Goal: Task Accomplishment & Management: Use online tool/utility

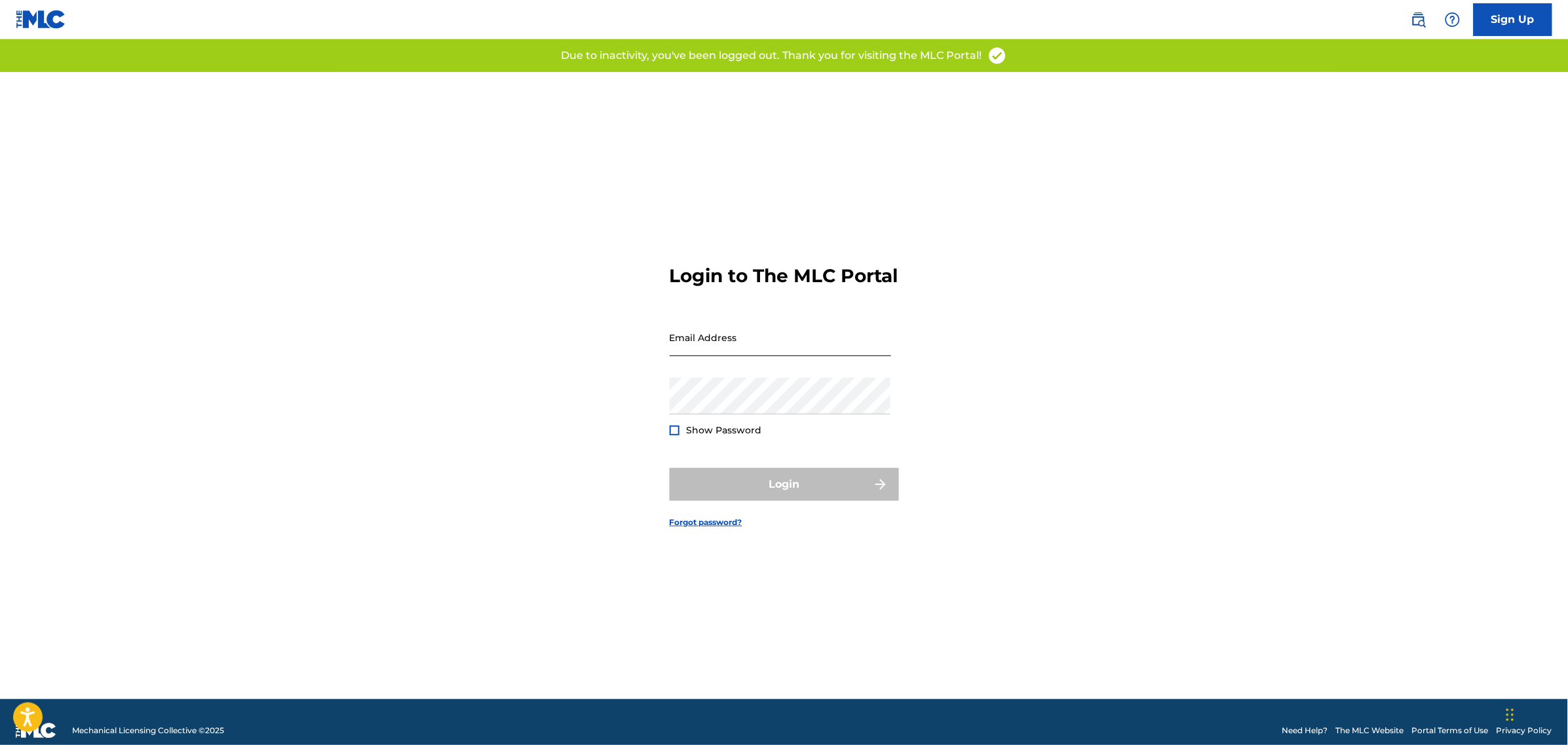
click at [691, 351] on input "Email Address" at bounding box center [780, 338] width 221 height 38
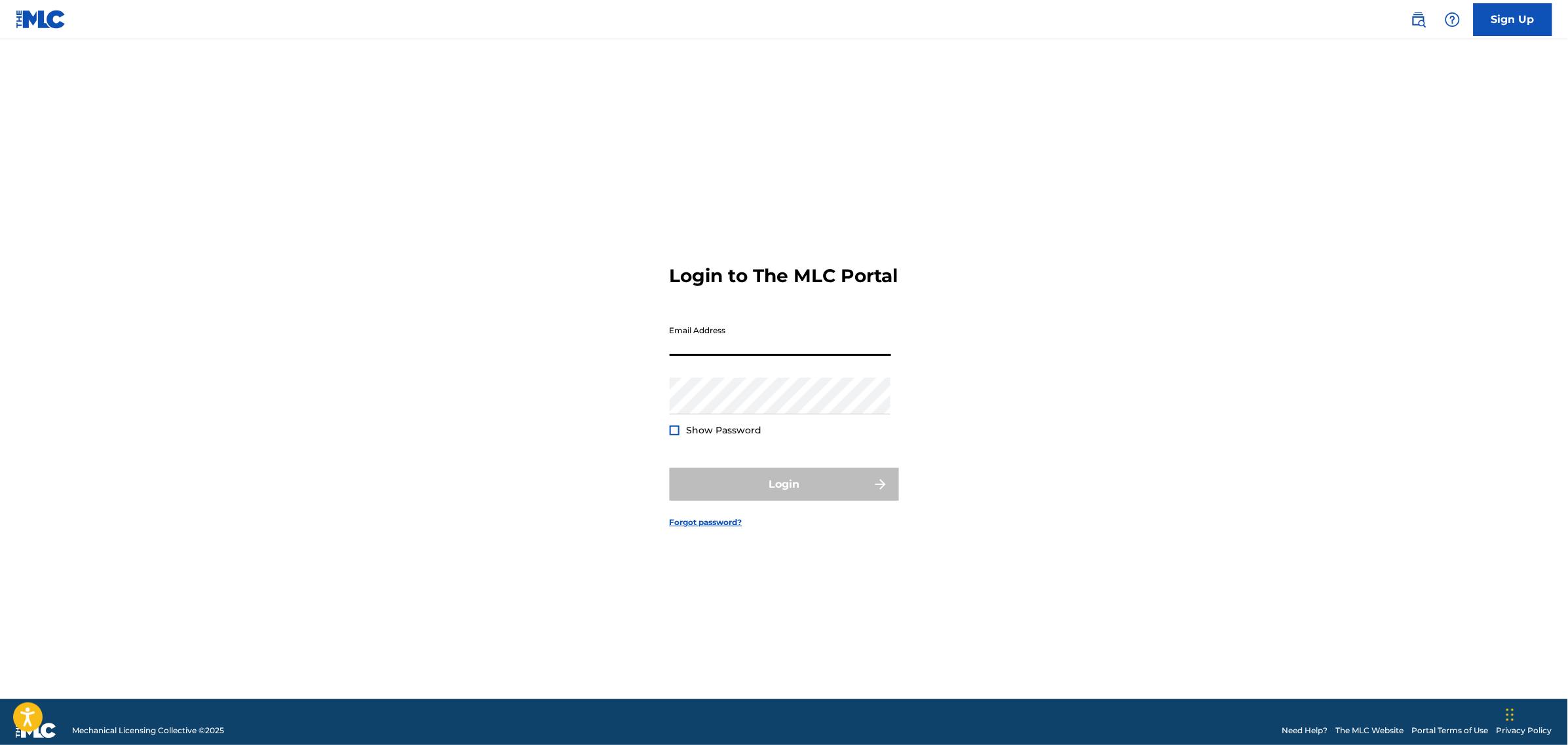
type input "[PERSON_NAME][EMAIL_ADDRESS][DOMAIN_NAME]"
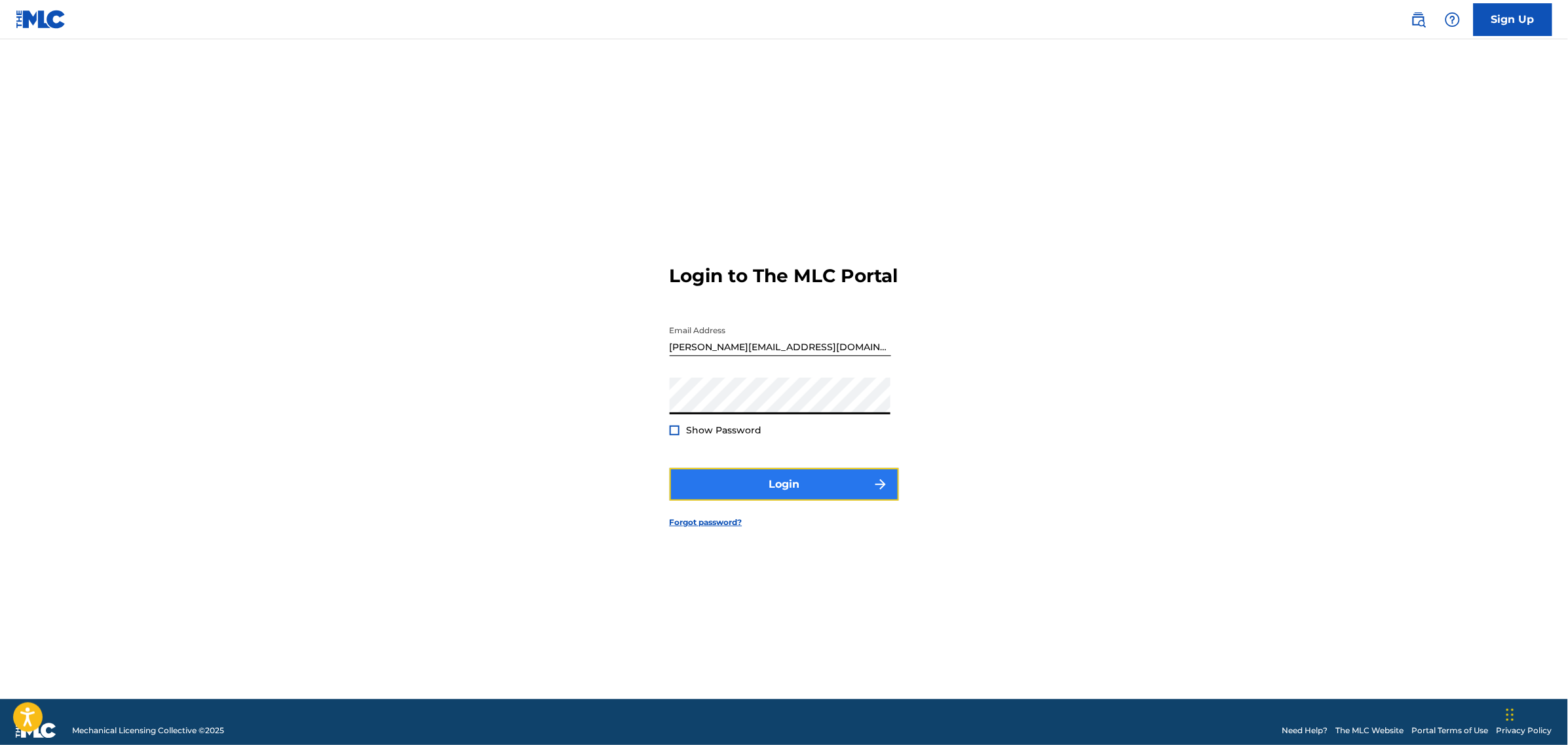
click at [777, 501] on button "Login" at bounding box center [784, 484] width 229 height 33
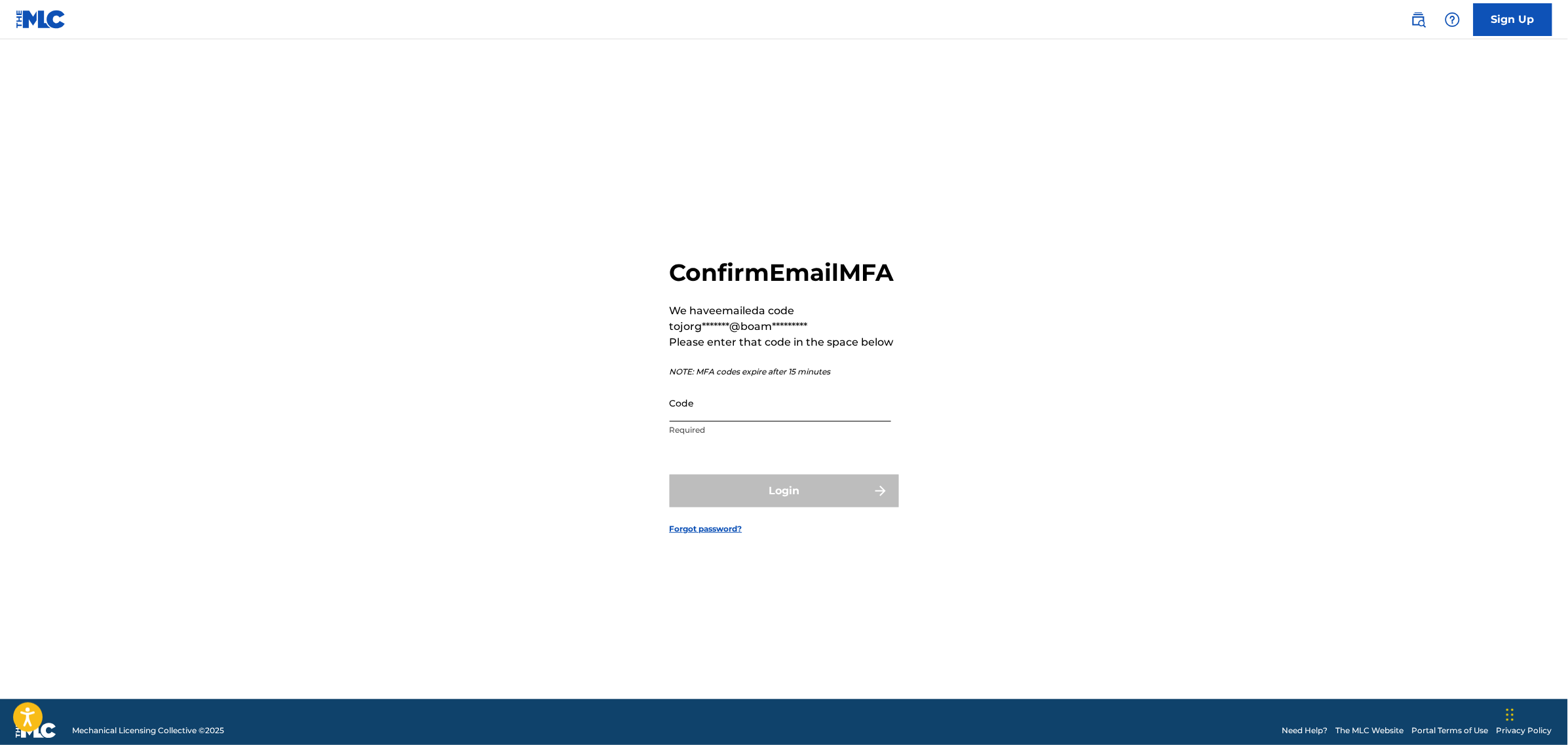
drag, startPoint x: 738, startPoint y: 427, endPoint x: 748, endPoint y: 429, distance: 10.2
click at [738, 422] on input "Code" at bounding box center [780, 403] width 221 height 38
paste input "615038"
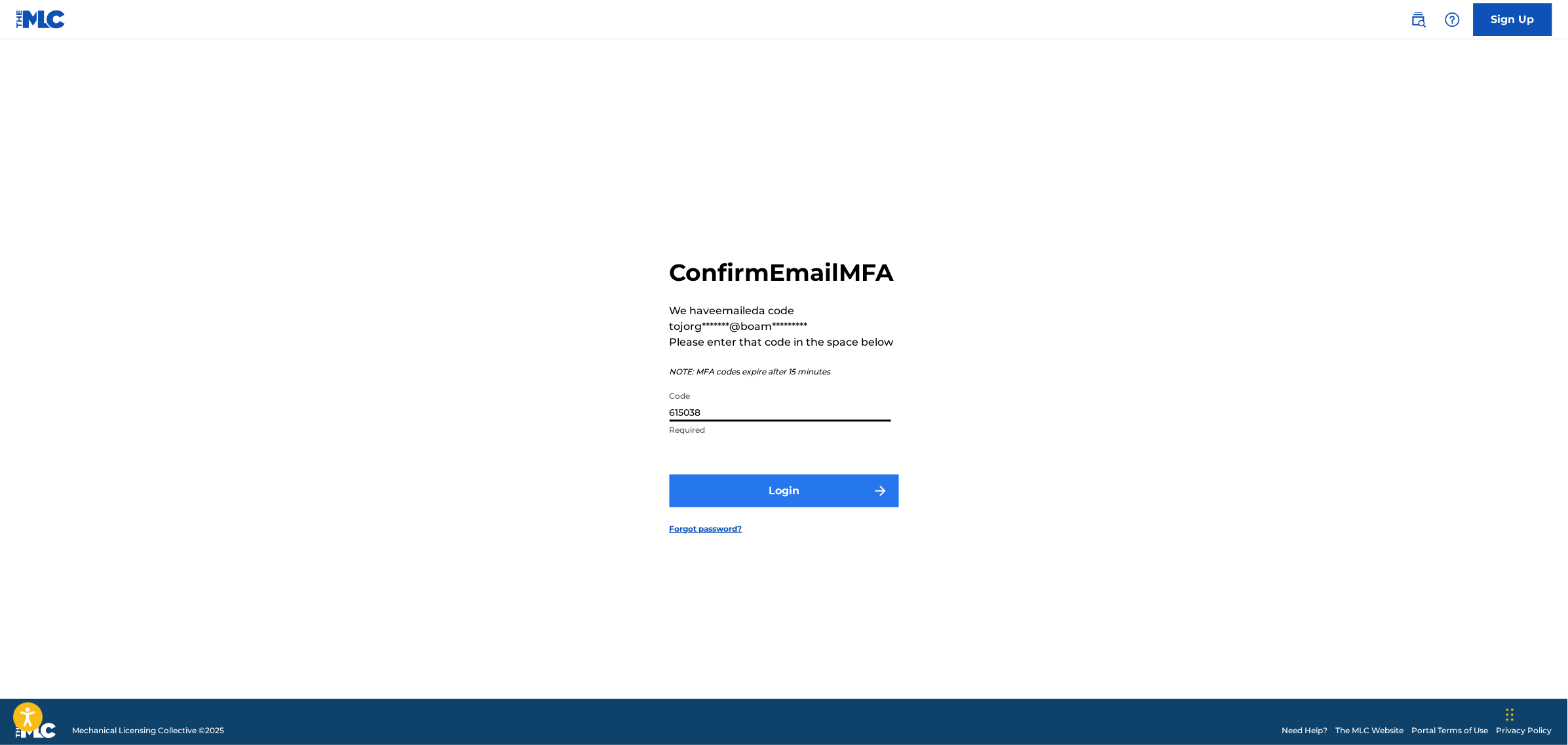
type input "615038"
click at [840, 508] on button "Login" at bounding box center [784, 490] width 229 height 33
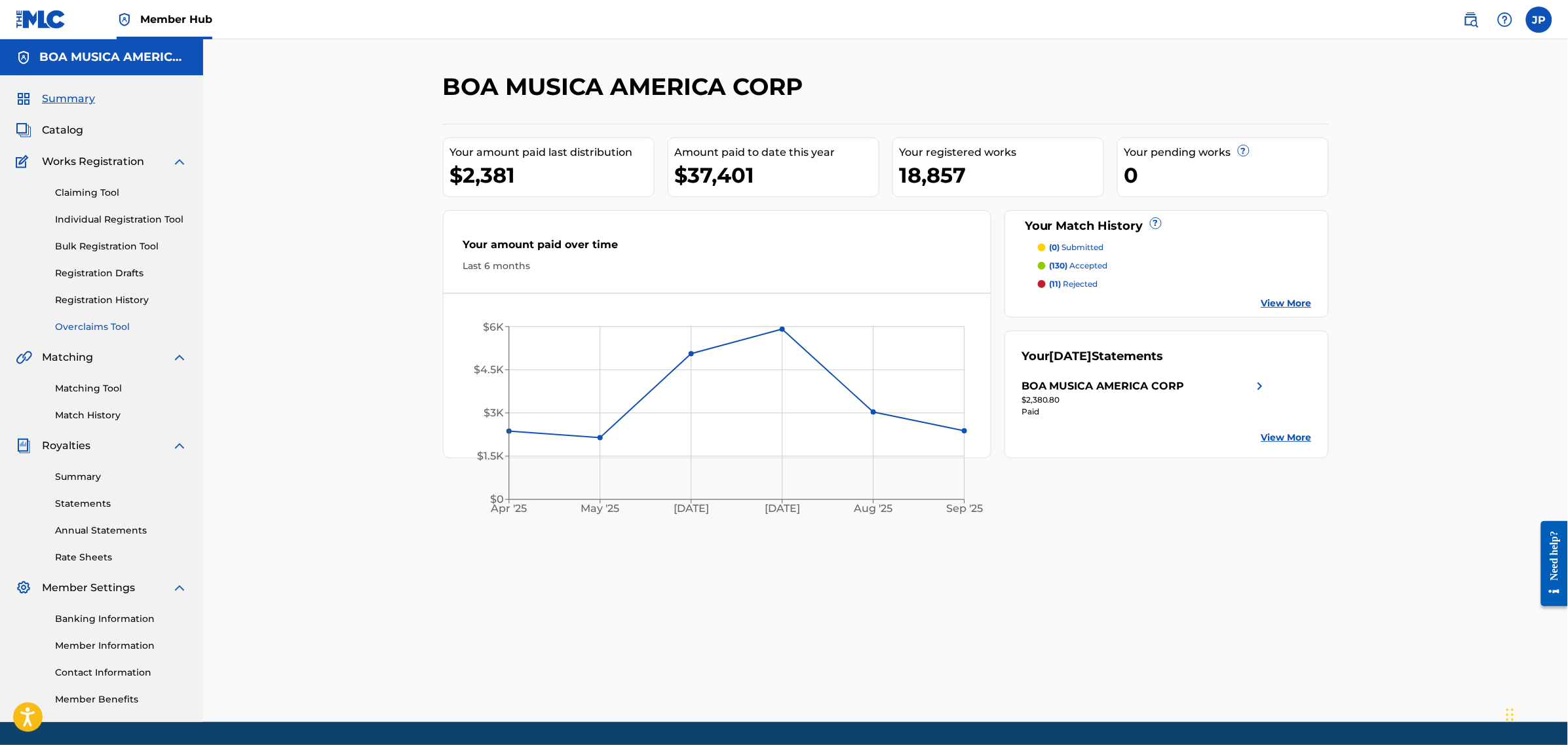
click at [100, 328] on link "Overclaims Tool" at bounding box center [122, 327] width 132 height 14
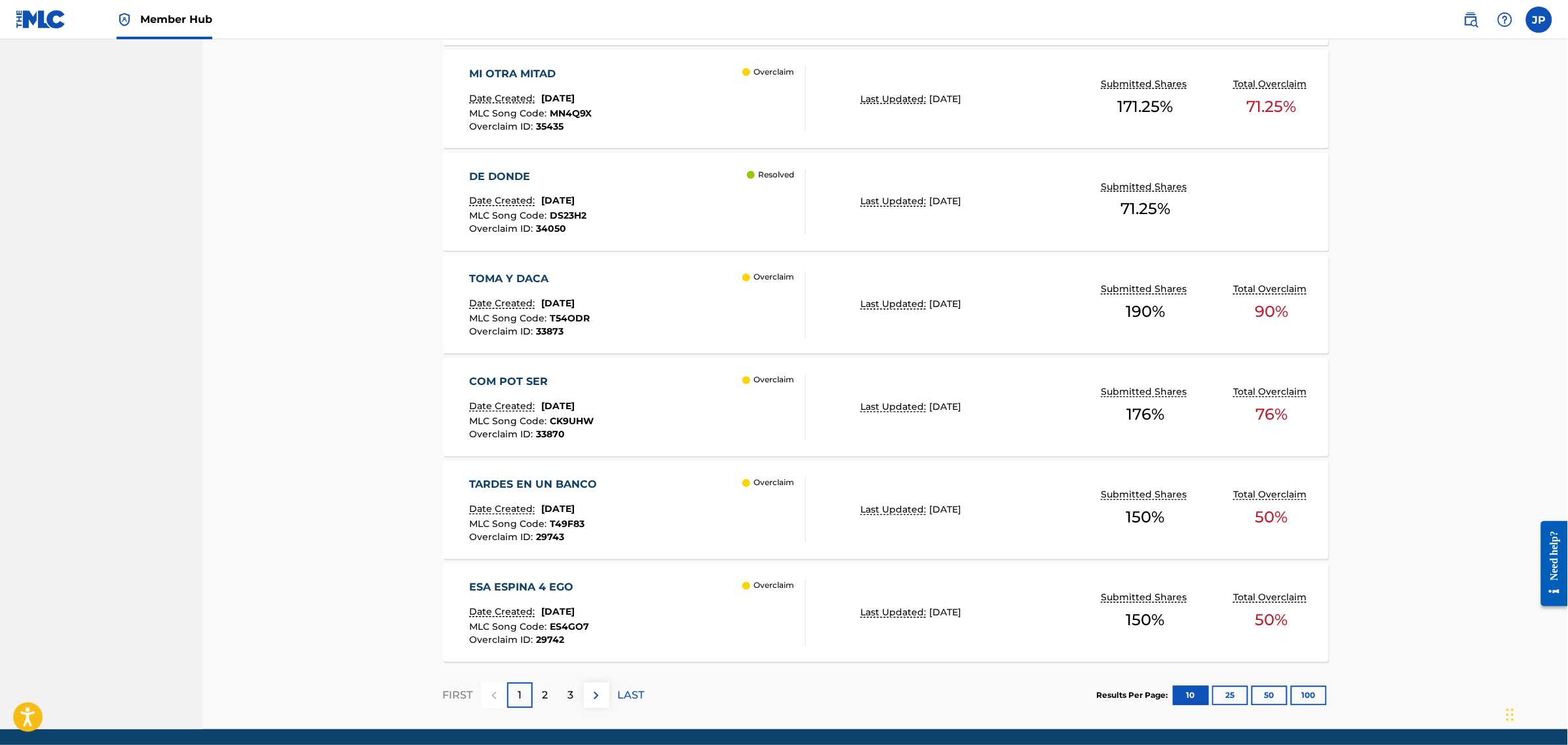
scroll to position [814, 0]
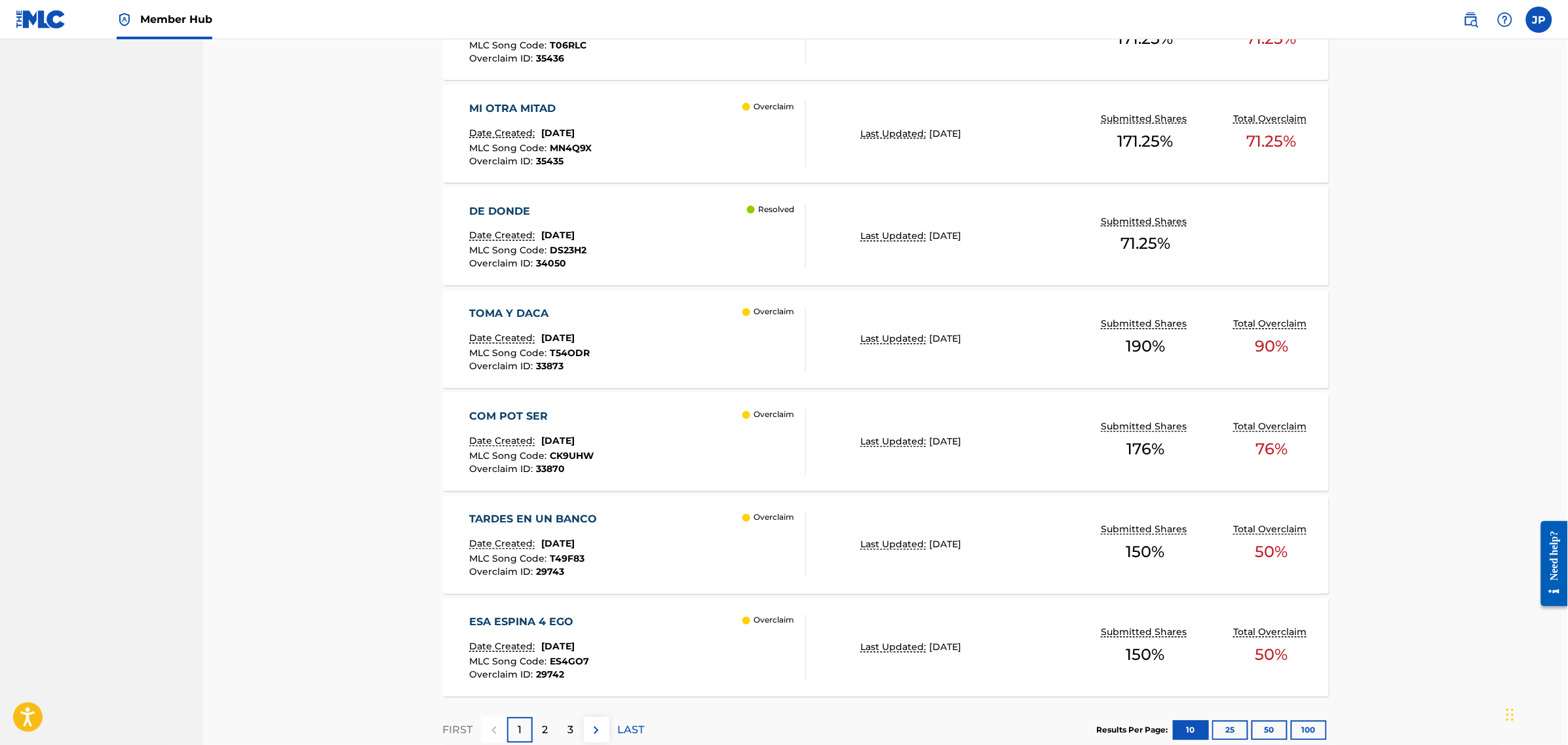
click at [521, 414] on div "COM POT SER" at bounding box center [532, 417] width 125 height 16
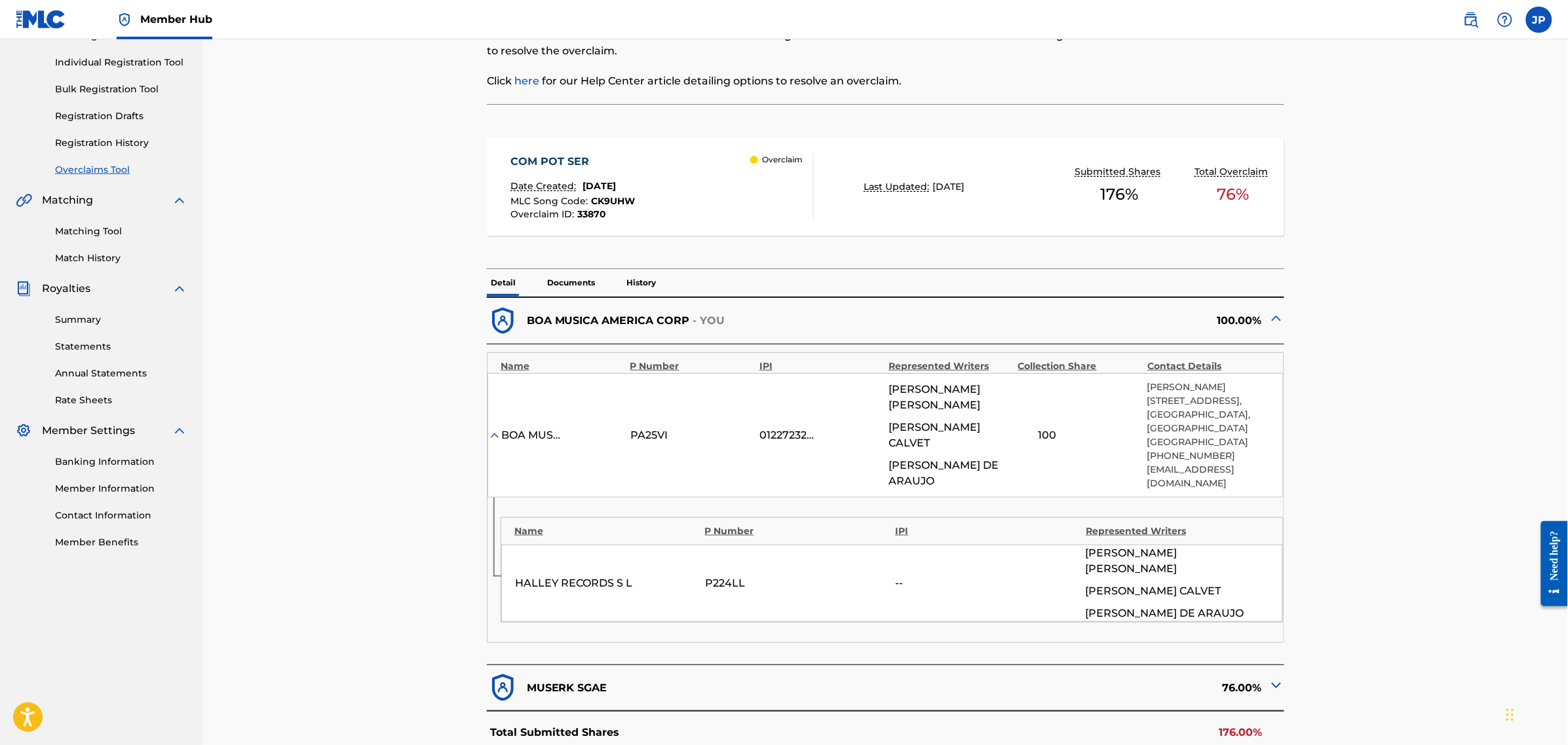
scroll to position [164, 0]
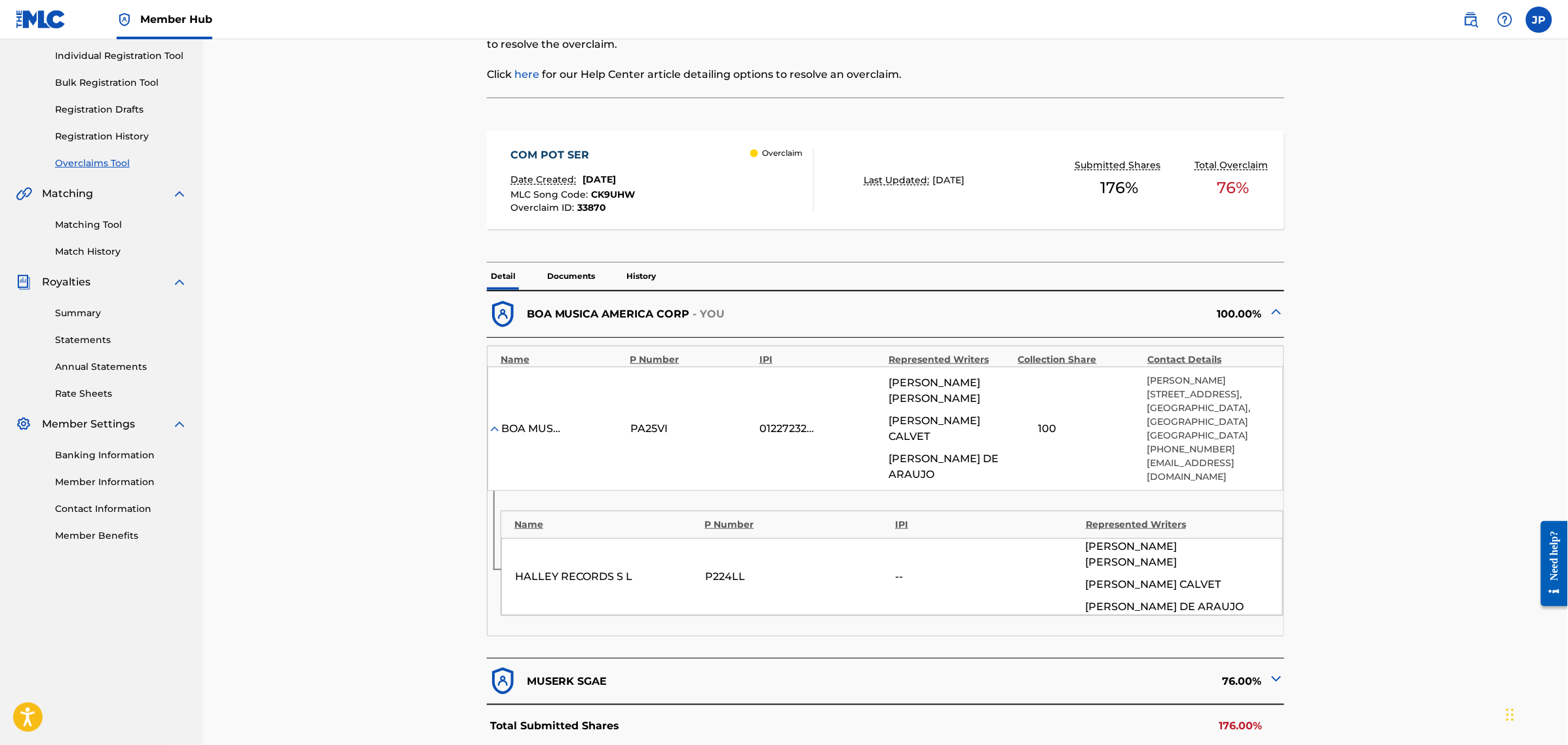
drag, startPoint x: 921, startPoint y: 451, endPoint x: 1020, endPoint y: 449, distance: 99.0
click at [1020, 449] on div "BOA MUSICA AMERICA CORP PA25VI 01227232975 [PERSON_NAME] CALVET [PERSON_NAME] 1…" at bounding box center [885, 429] width 796 height 124
click at [1026, 421] on div "BOA MUSICA AMERICA CORP PA25VI 01227232975 [PERSON_NAME] CALVET [PERSON_NAME] 1…" at bounding box center [885, 429] width 796 height 124
click at [1221, 420] on p "[GEOGRAPHIC_DATA], [GEOGRAPHIC_DATA]" at bounding box center [1208, 415] width 123 height 28
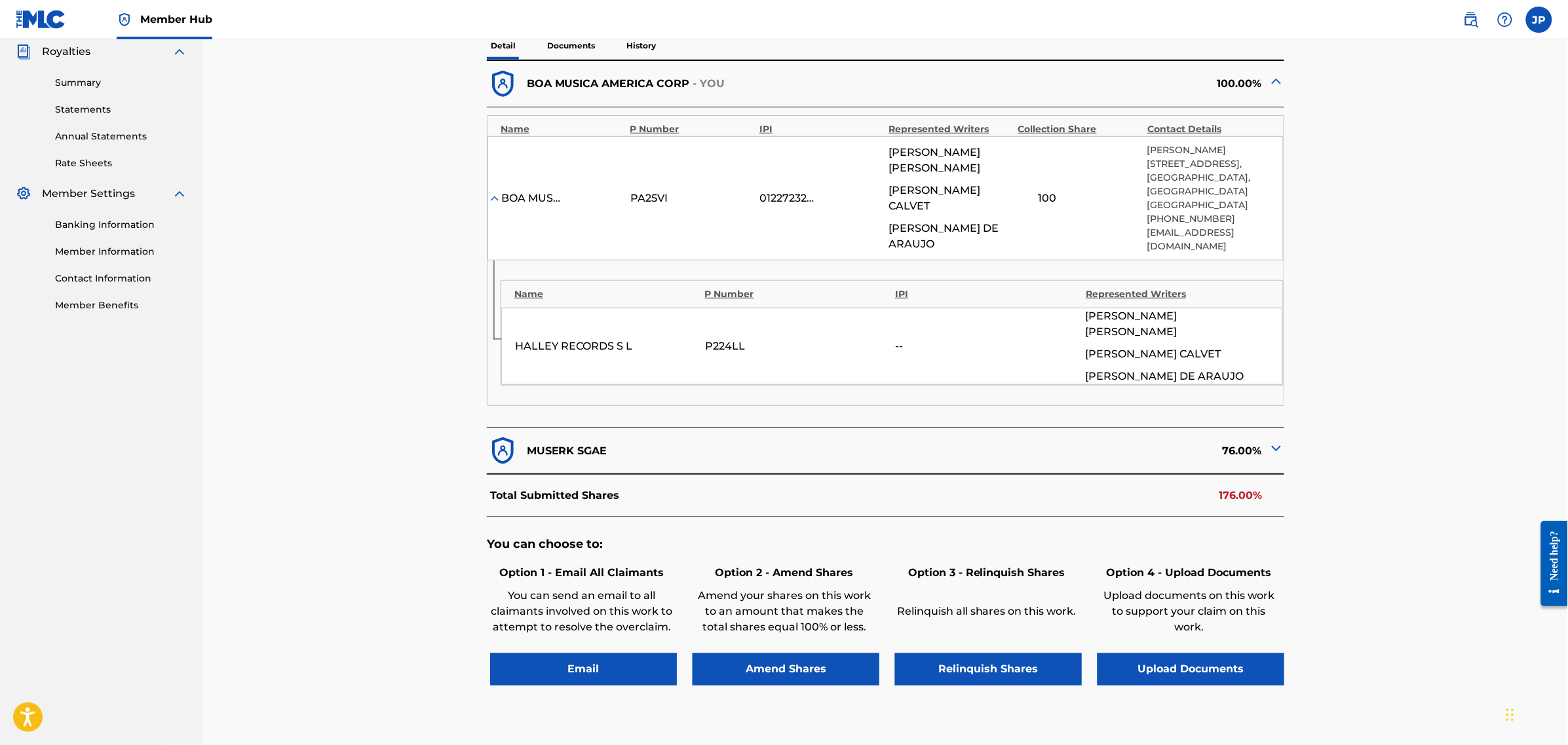
scroll to position [409, 0]
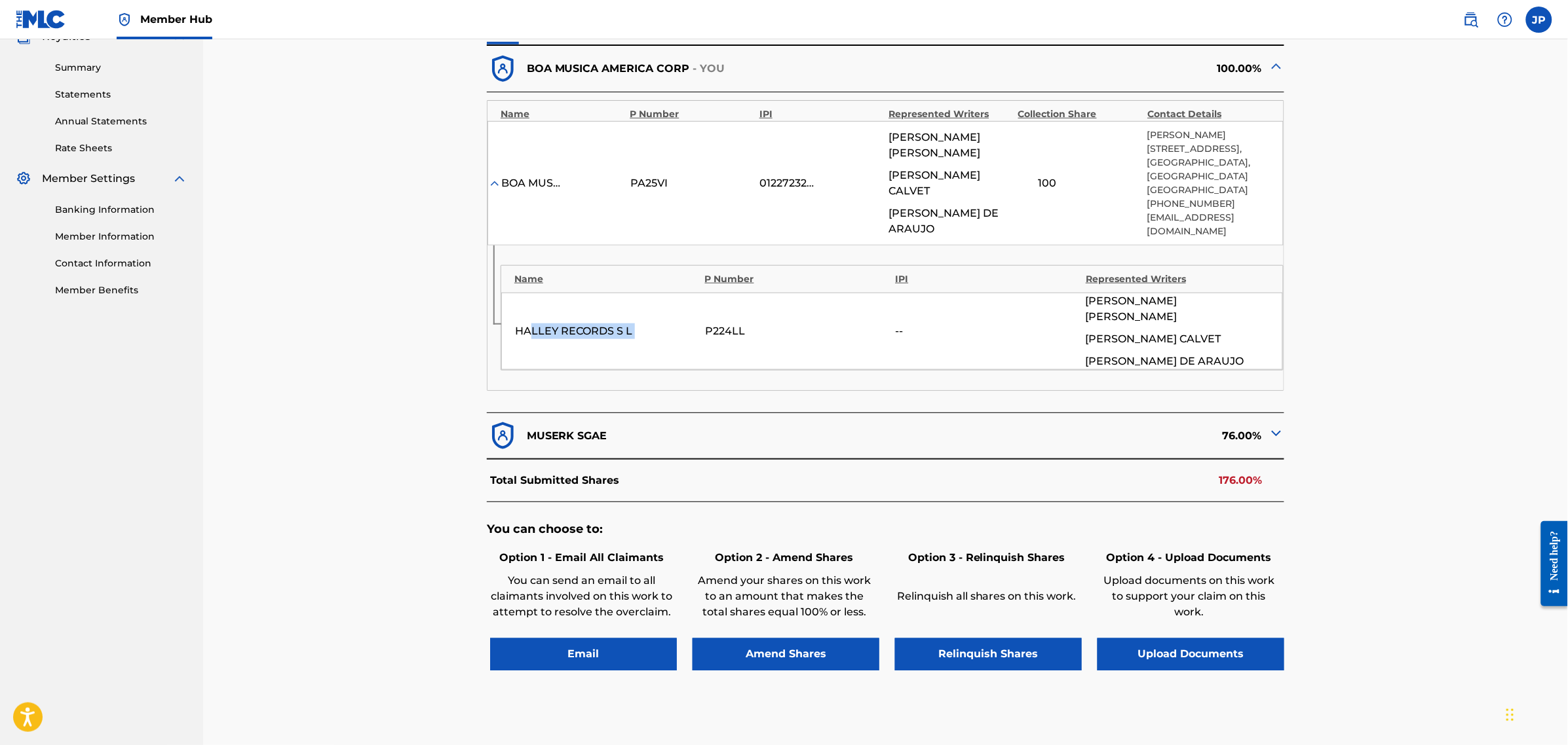
drag, startPoint x: 534, startPoint y: 326, endPoint x: 704, endPoint y: 325, distance: 170.0
click at [704, 325] on div "HALLEY RECORDS S L P224LL -- [PERSON_NAME] CALVET [PERSON_NAME]" at bounding box center [892, 331] width 782 height 77
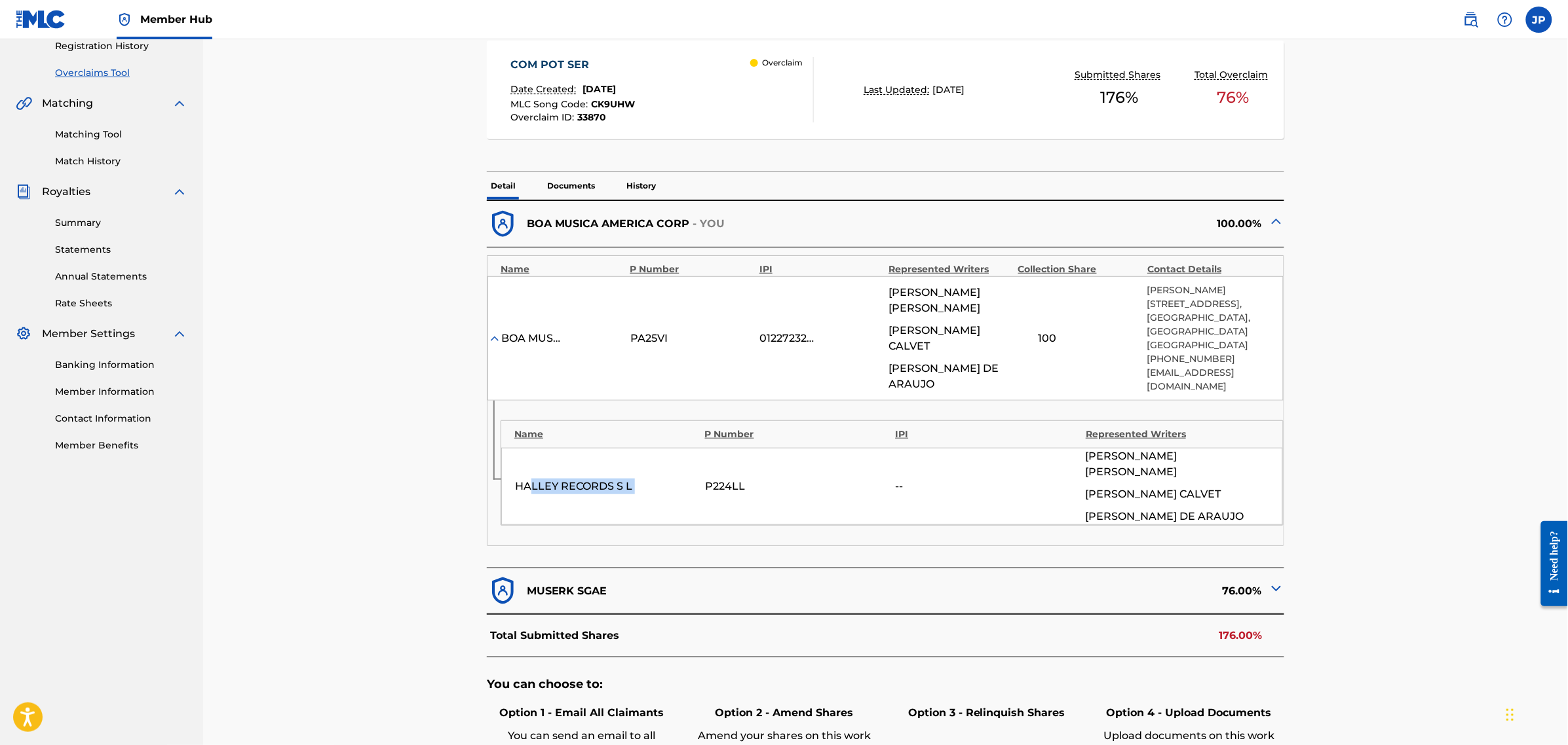
scroll to position [479, 0]
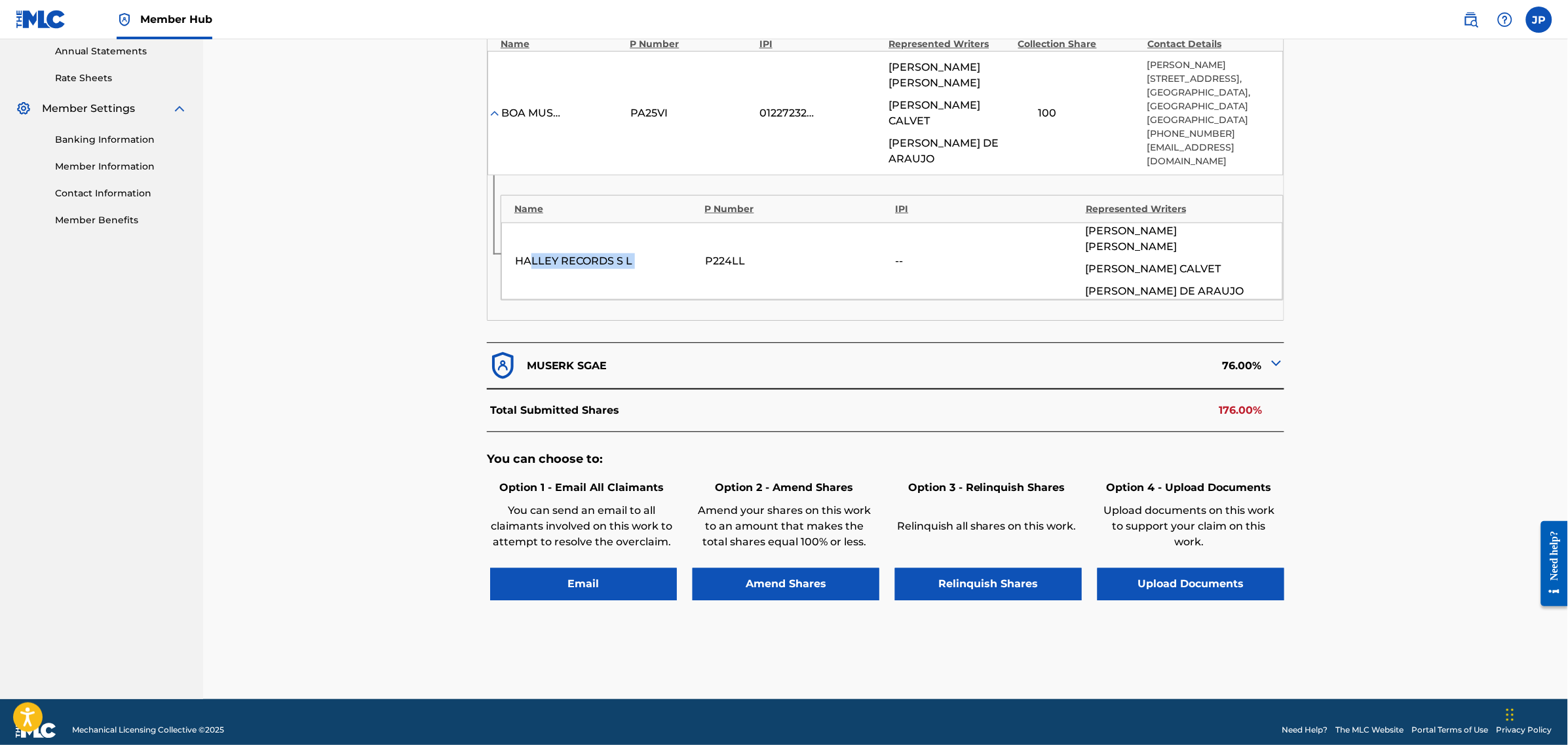
click at [1284, 356] on img at bounding box center [1276, 364] width 16 height 16
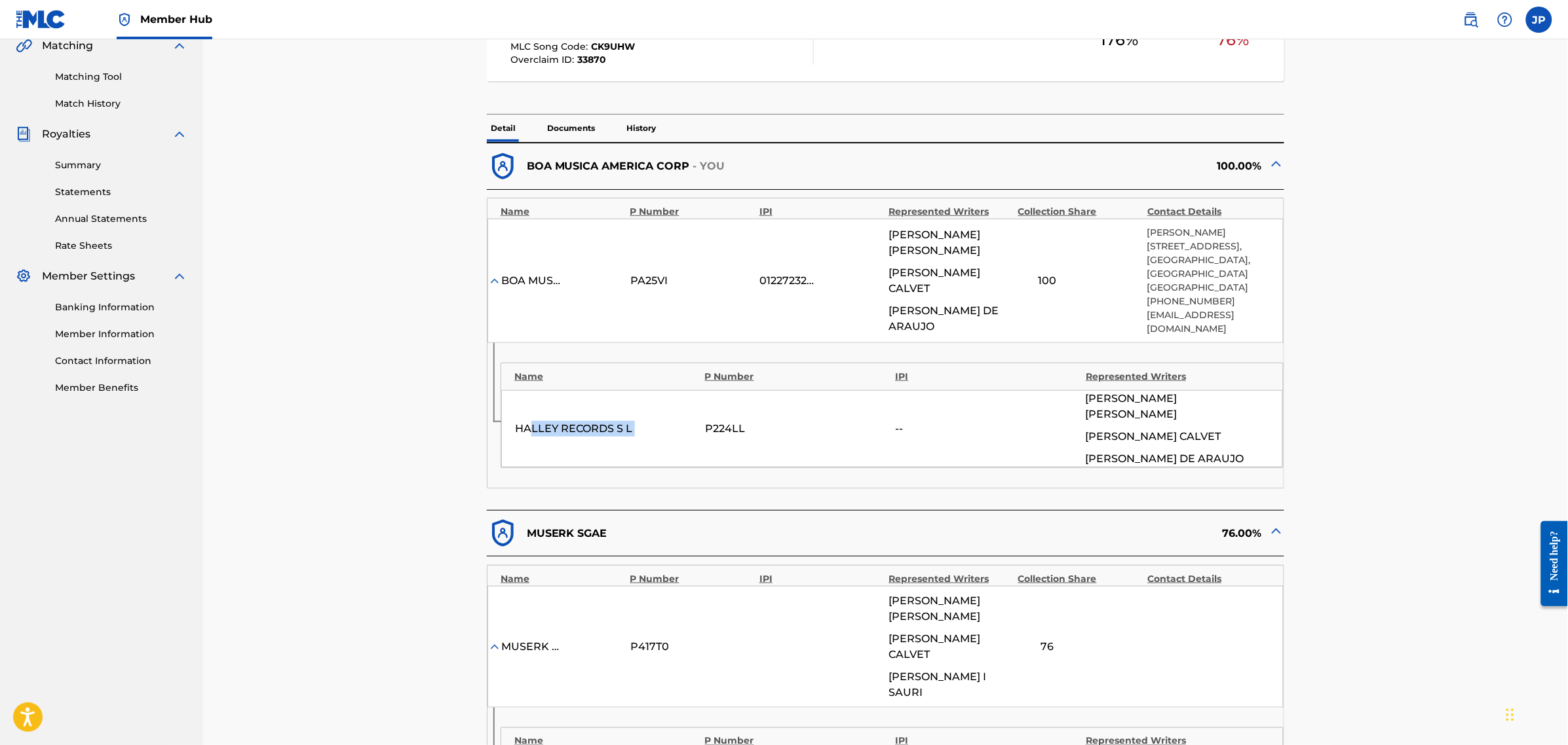
scroll to position [315, 0]
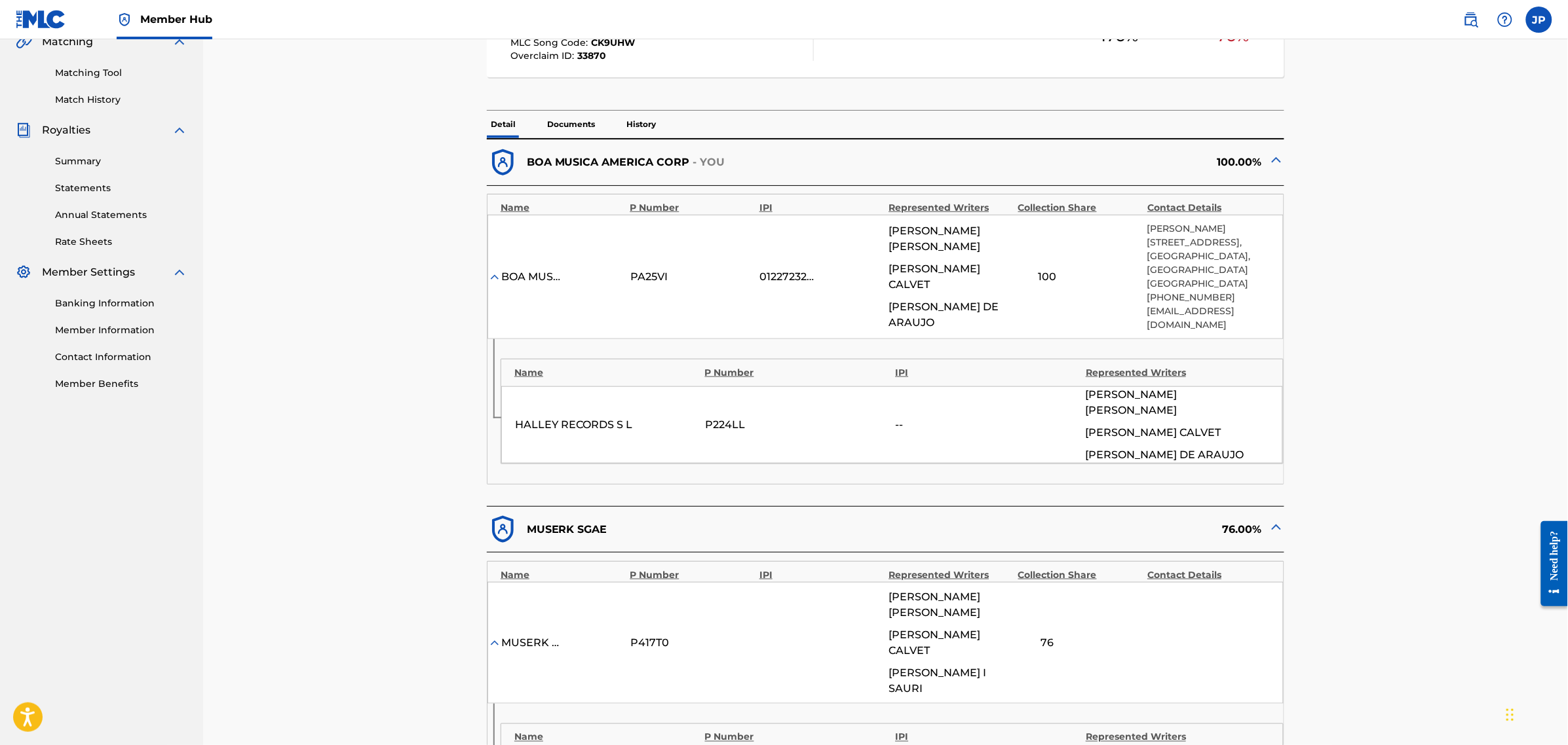
click at [913, 444] on div "HALLEY RECORDS S L P224LL -- [PERSON_NAME] CALVET [PERSON_NAME]" at bounding box center [892, 425] width 782 height 77
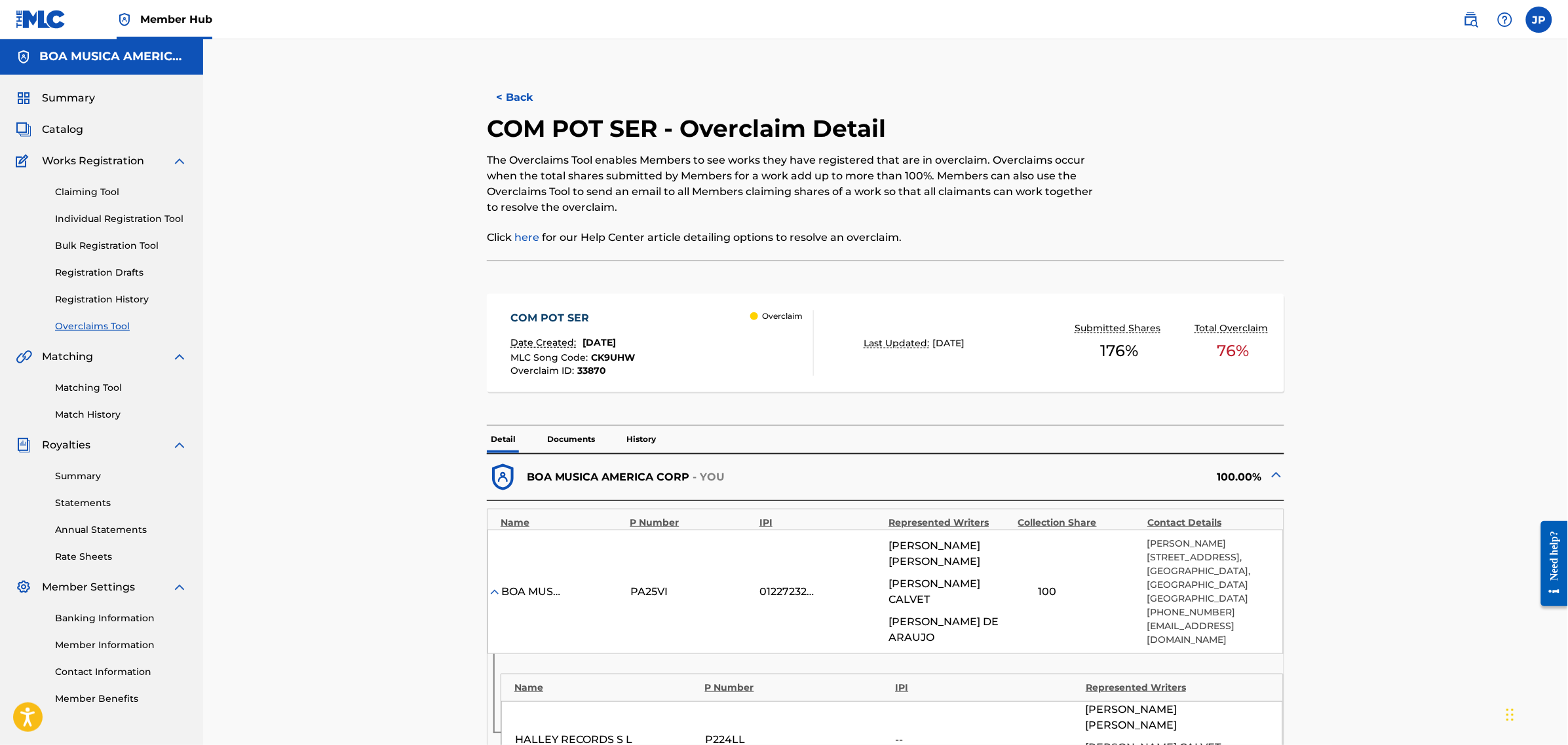
scroll to position [0, 0]
click at [514, 99] on button "< Back" at bounding box center [526, 98] width 79 height 33
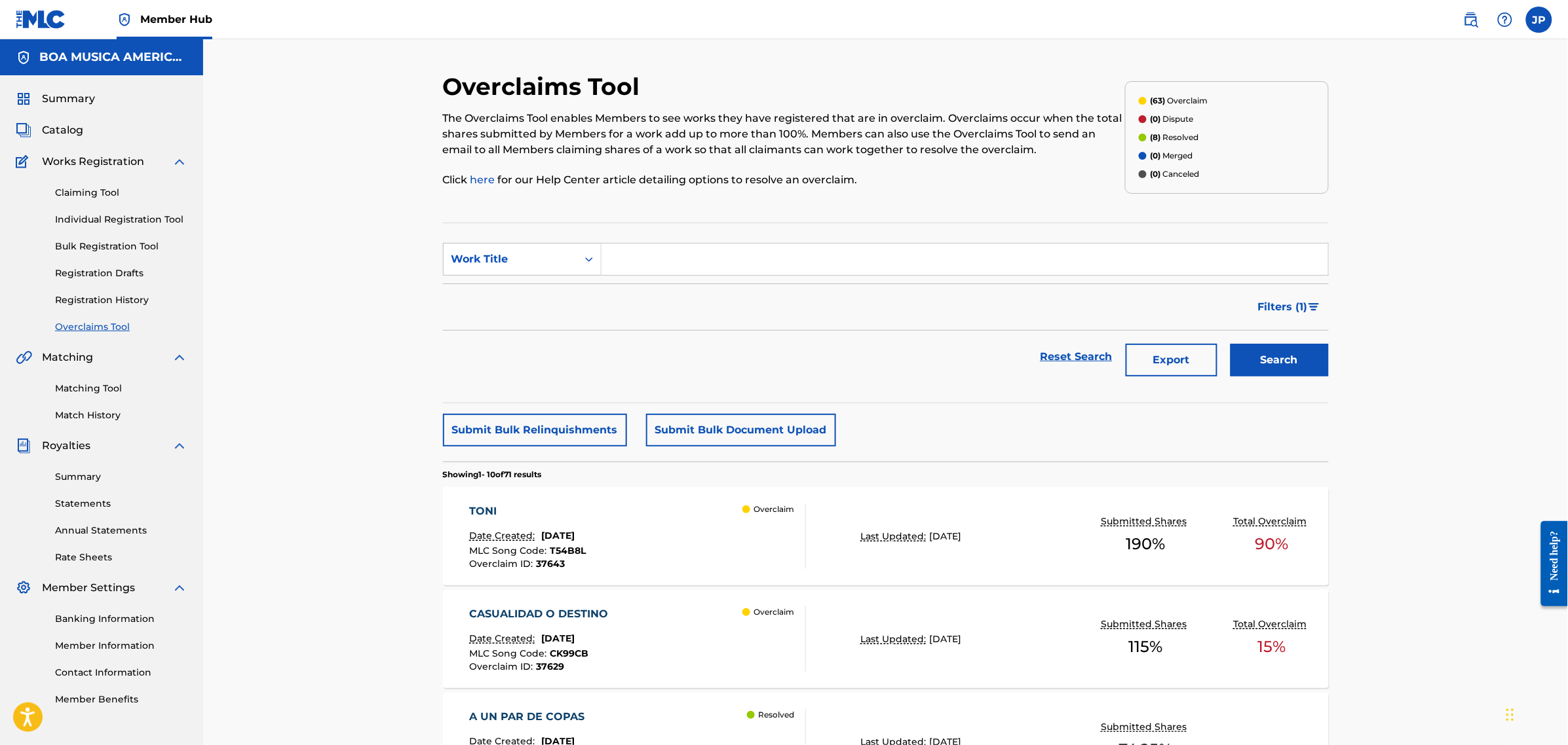
click at [702, 254] on input "Search Form" at bounding box center [964, 260] width 727 height 32
paste input "BOTIFARRA DE PAGES"
type input "BOTIFARRA DE PAGES"
click at [1269, 344] on div "Search" at bounding box center [1276, 357] width 105 height 52
click at [1252, 349] on button "Search" at bounding box center [1279, 360] width 98 height 33
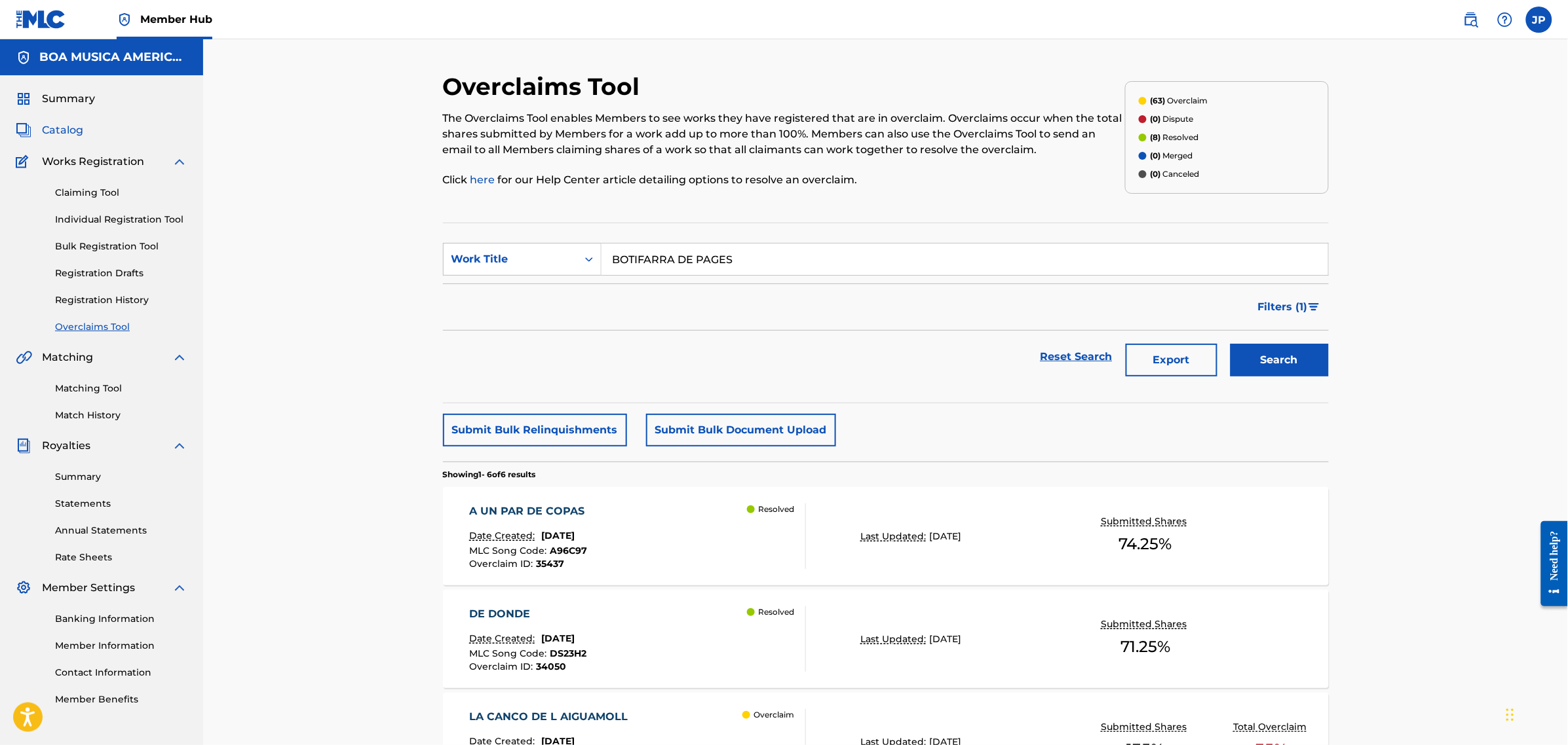
click at [79, 132] on span "Catalog" at bounding box center [62, 130] width 42 height 16
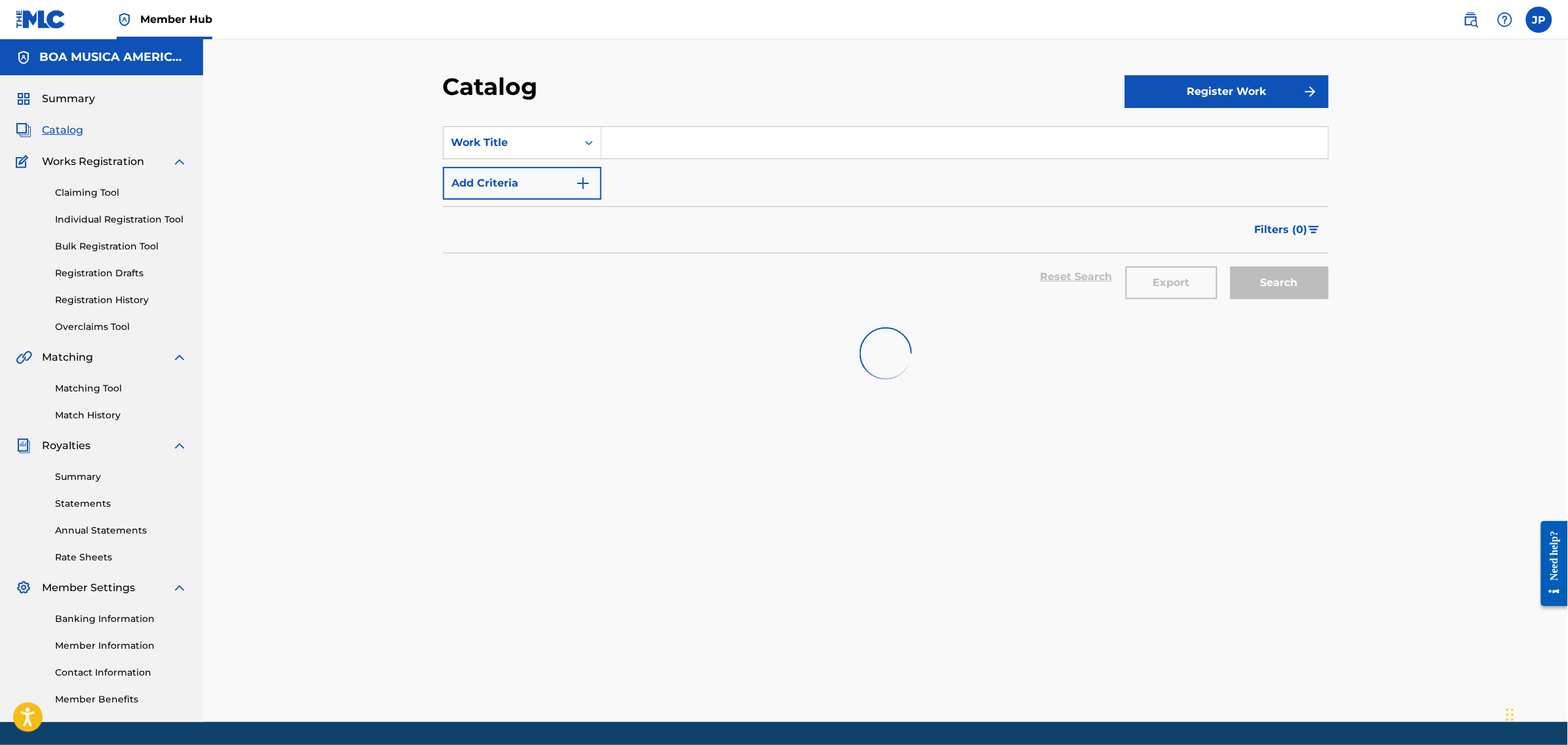
drag, startPoint x: 650, startPoint y: 129, endPoint x: 656, endPoint y: 133, distance: 7.2
click at [652, 129] on input "Search Form" at bounding box center [964, 143] width 727 height 32
paste input "BOTIFARRA DE PAGES"
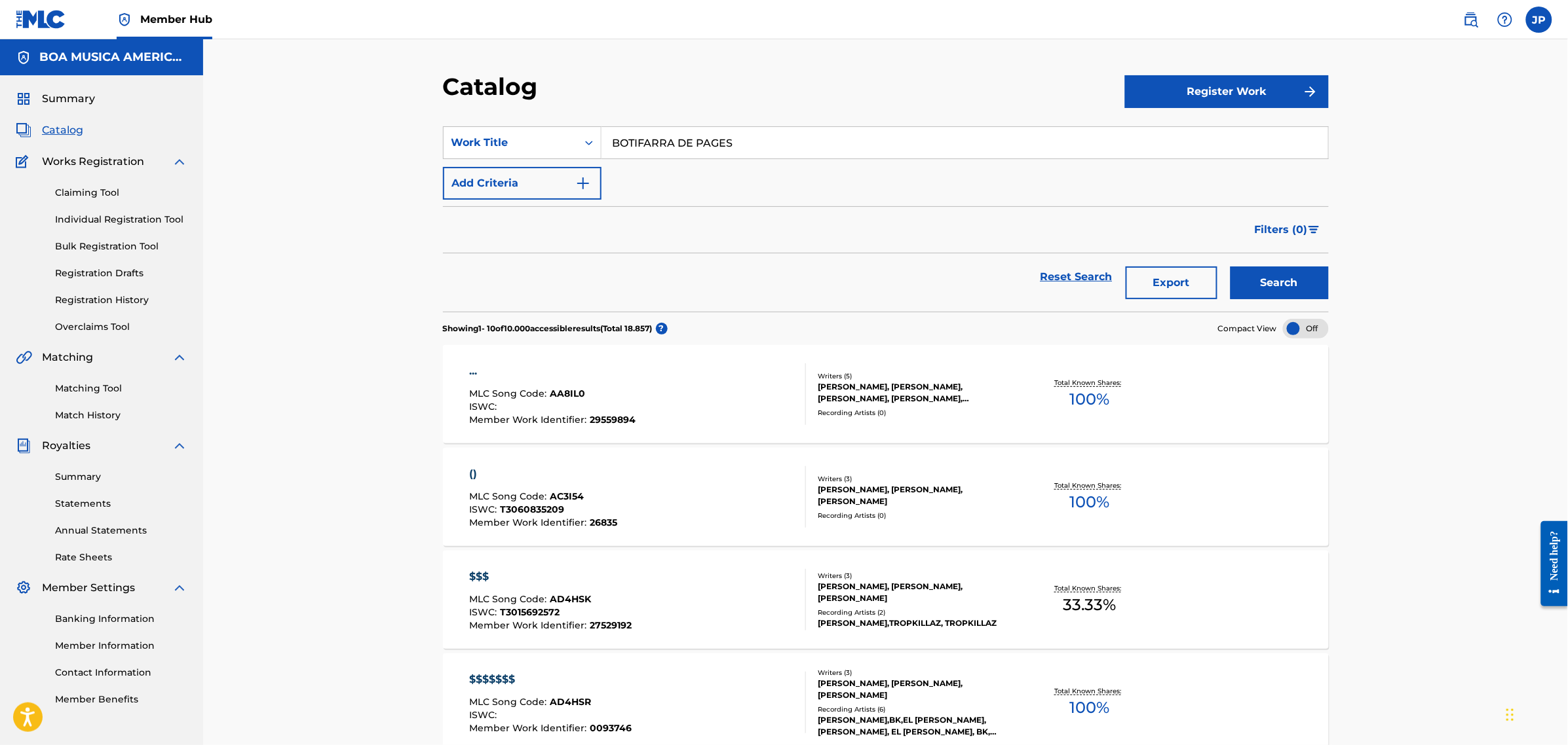
type input "BOTIFARRA DE PAGES"
click at [1299, 287] on button "Search" at bounding box center [1279, 283] width 98 height 33
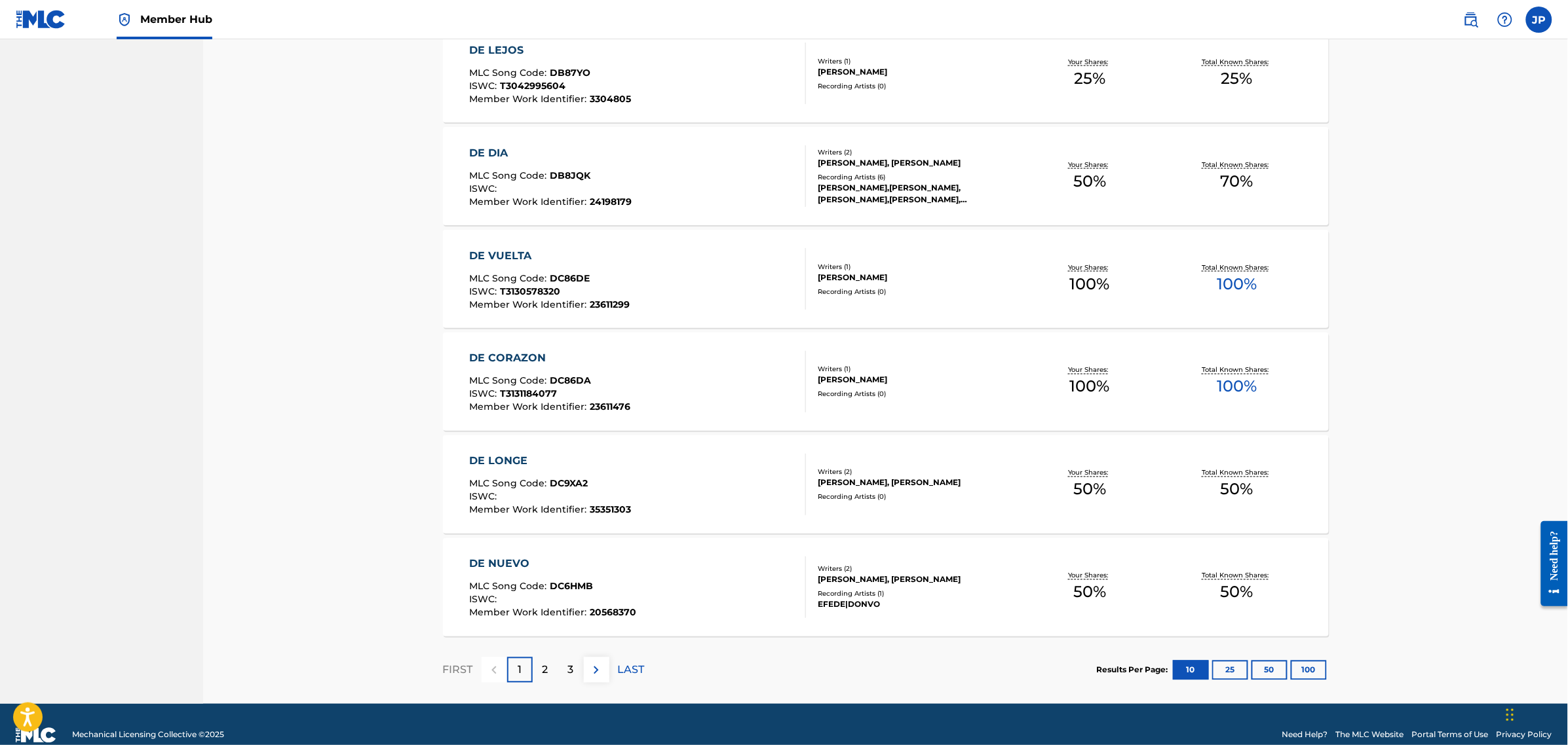
scroll to position [754, 0]
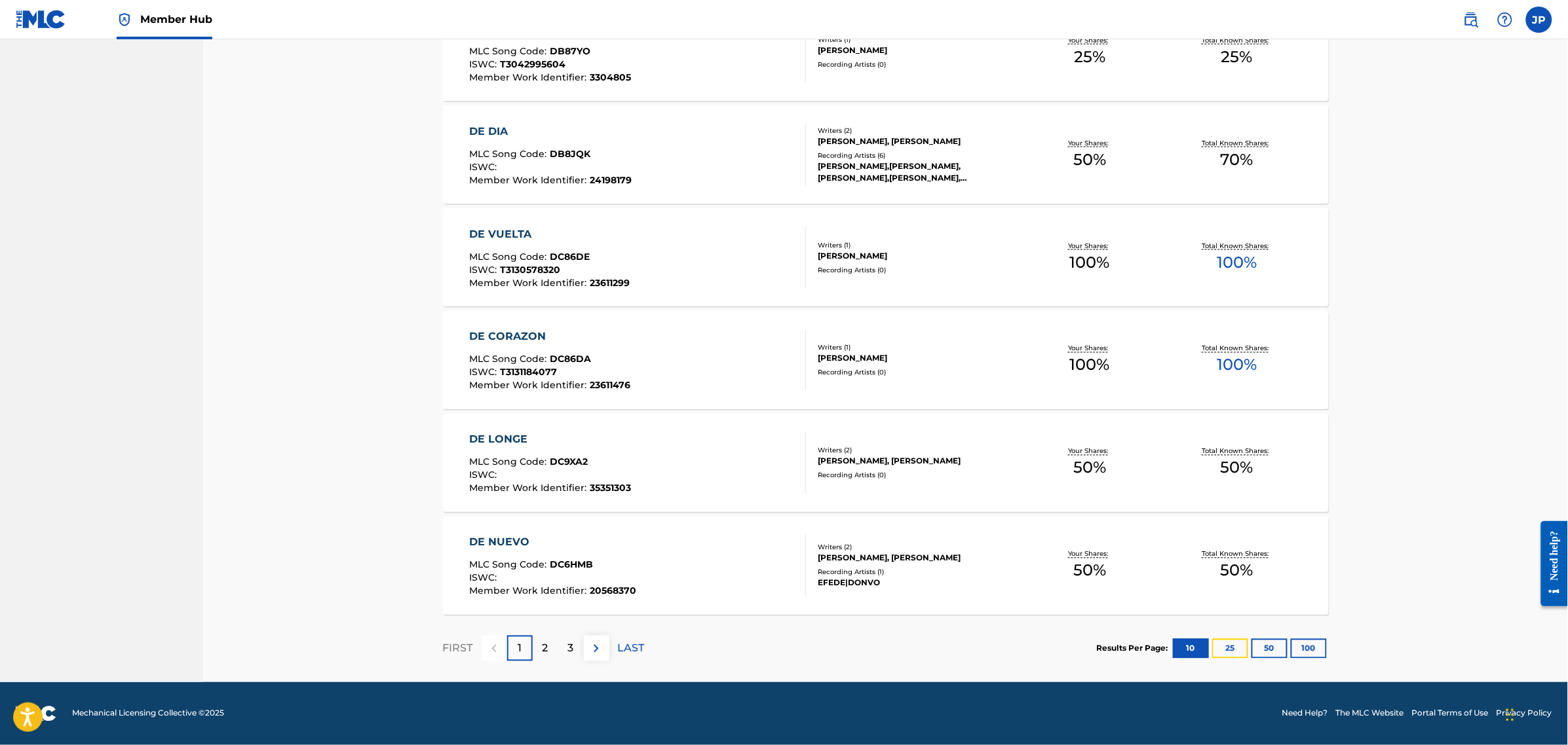
click at [1226, 648] on button "25" at bounding box center [1230, 649] width 36 height 20
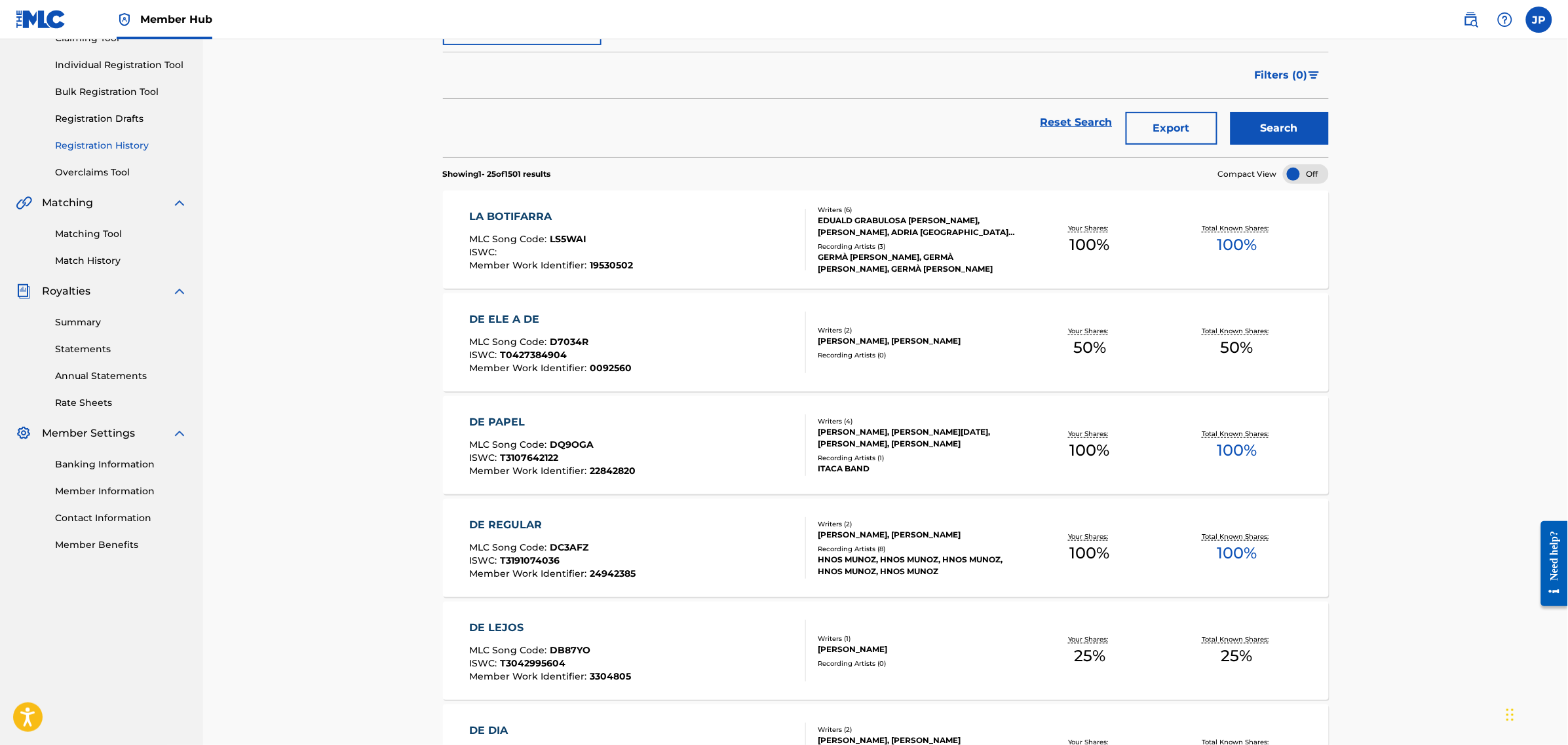
scroll to position [0, 0]
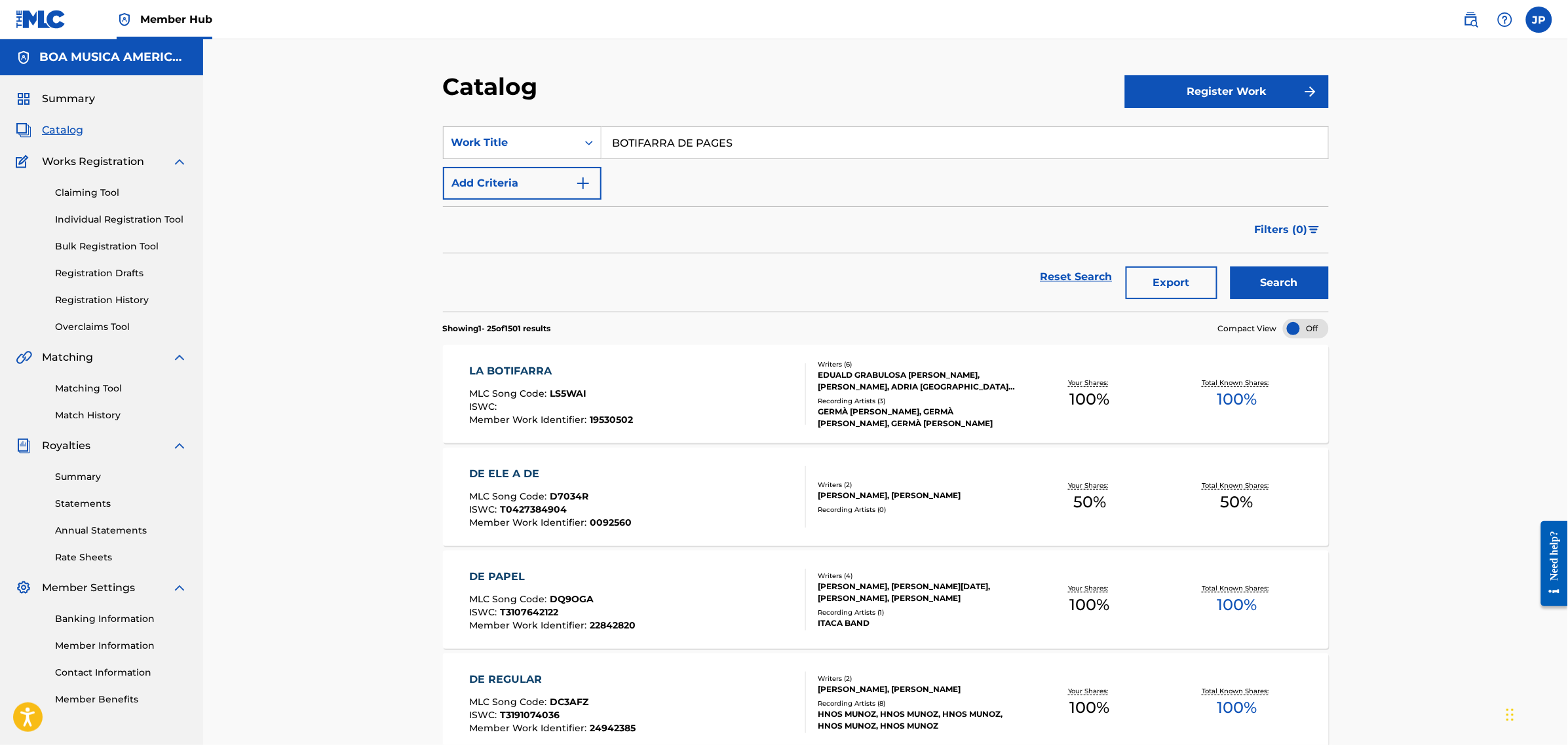
click at [503, 370] on div "LA BOTIFARRA" at bounding box center [552, 372] width 164 height 16
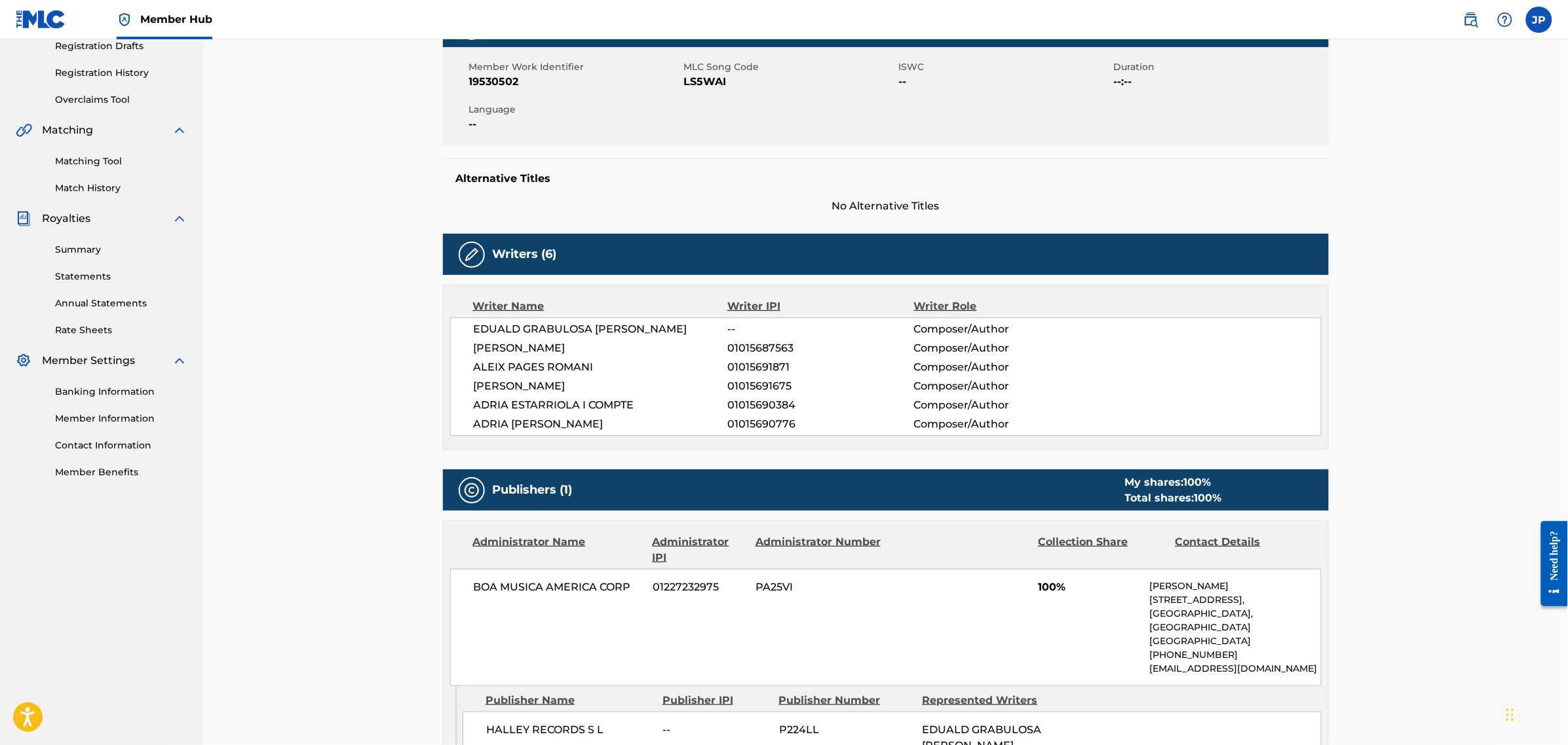
scroll to position [236, 0]
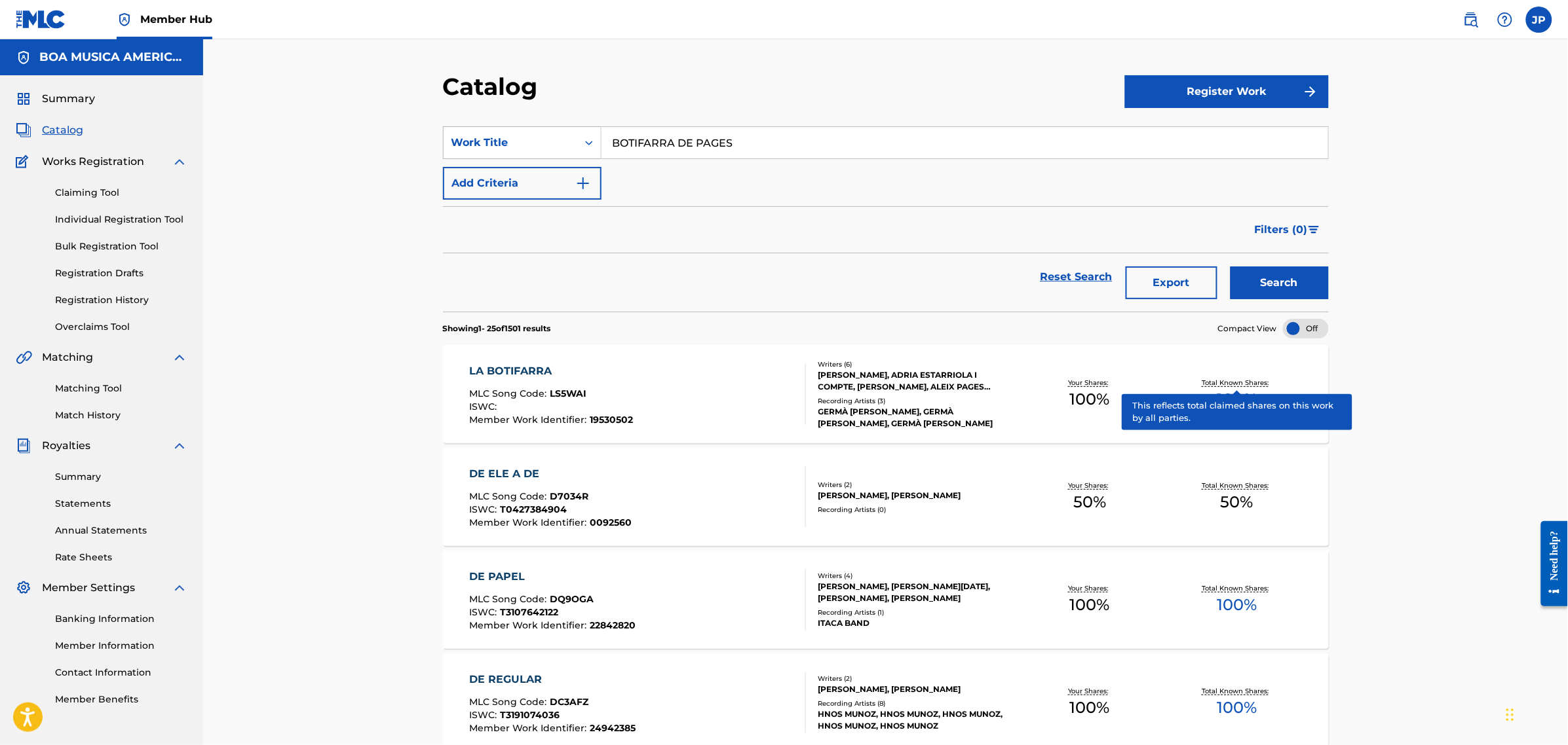
drag, startPoint x: 541, startPoint y: 129, endPoint x: 583, endPoint y: 137, distance: 42.8
click at [519, 129] on div "SearchWithCriteria3126794a-38b4-44f9-9d0c-ff2f9f1ca1a7 Work Title BOTIFARRA DE …" at bounding box center [886, 142] width 886 height 33
paste input "O FINAL E O MESMO"
type input "O FINAL E O MESMO"
click at [1273, 283] on button "Search" at bounding box center [1279, 283] width 98 height 33
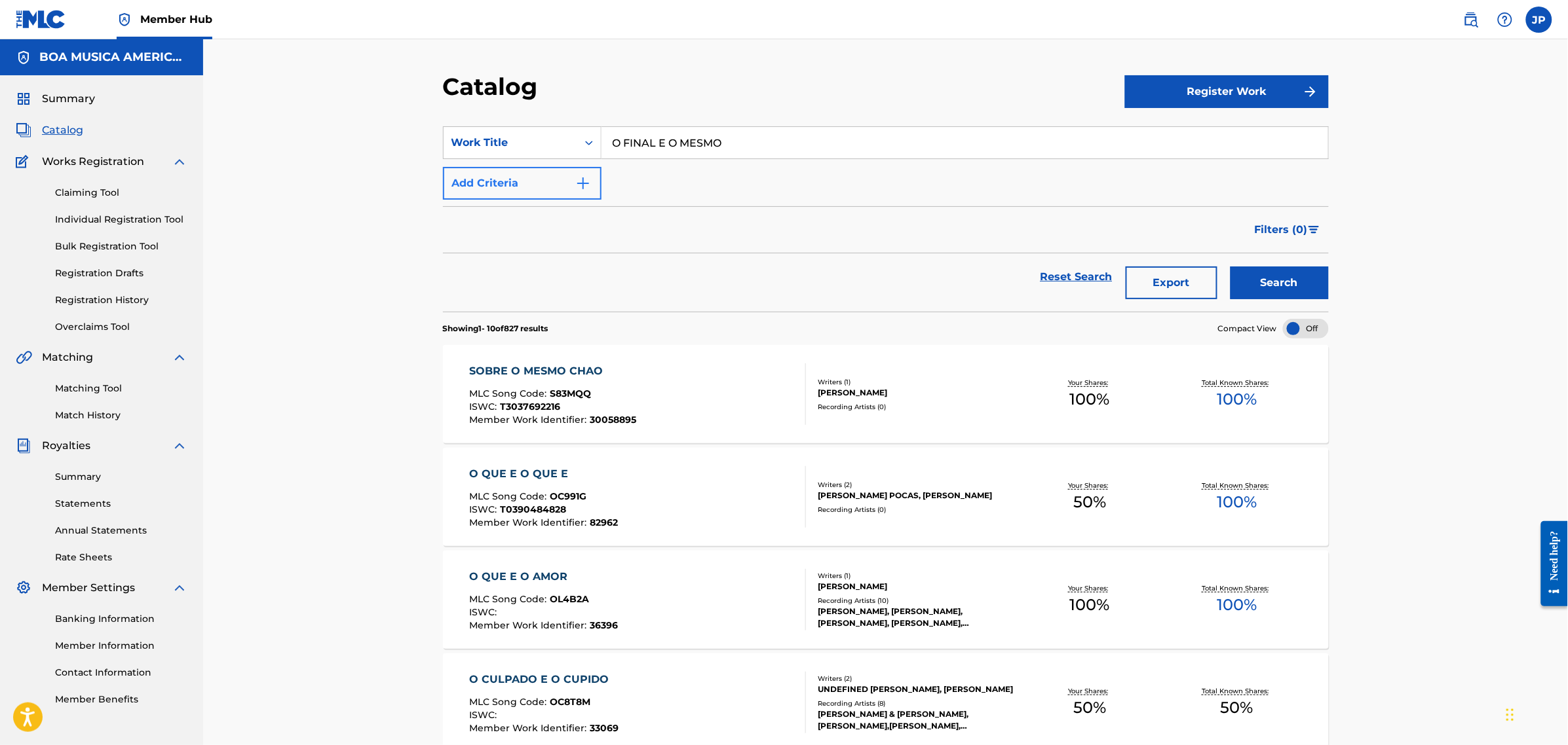
click at [601, 178] on div "SearchWithCriteria3126794a-38b4-44f9-9d0c-ff2f9f1ca1a7 Work Title O FINAL E O M…" at bounding box center [886, 163] width 886 height 73
click at [591, 184] on img "Search Form" at bounding box center [583, 184] width 16 height 16
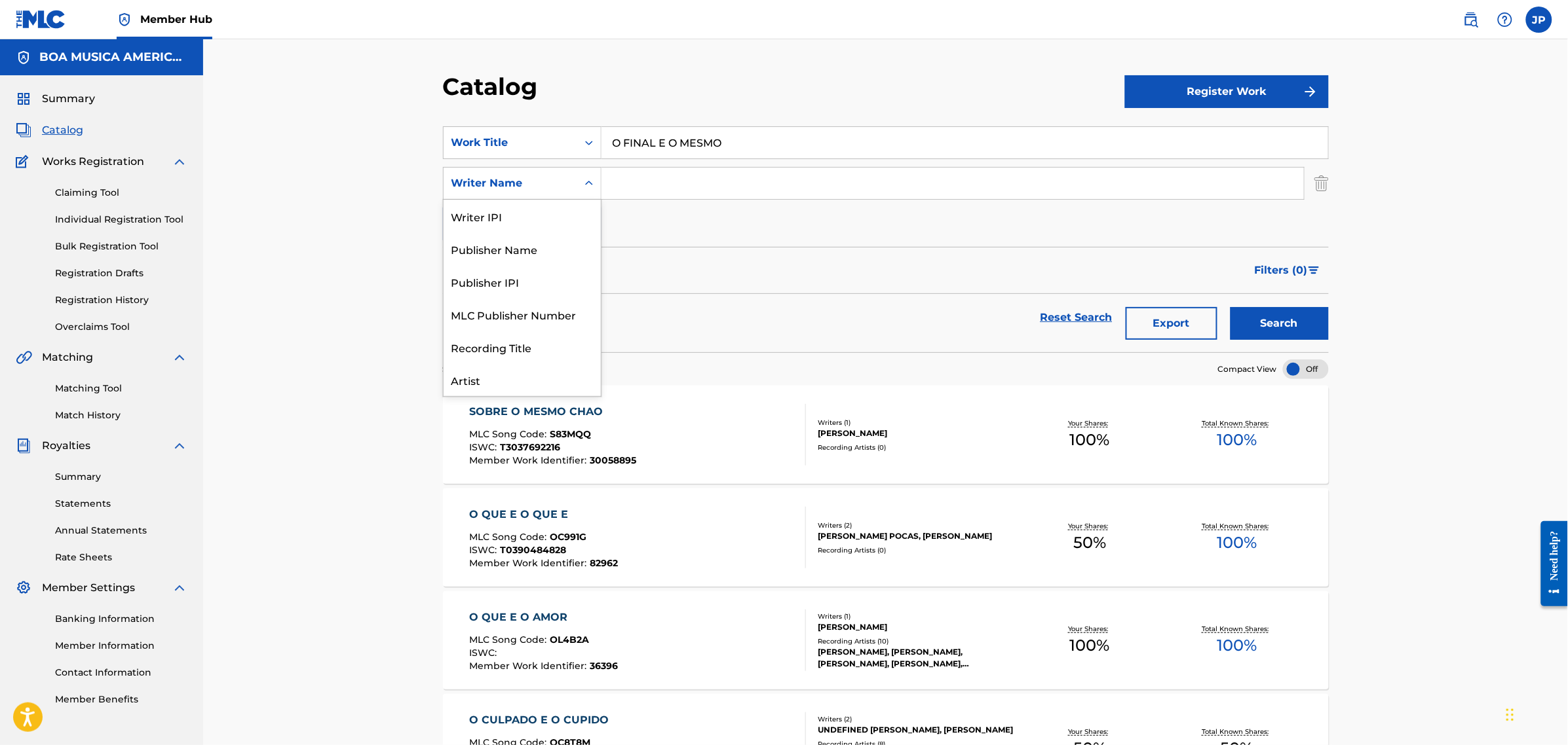
click at [586, 185] on icon "Search Form" at bounding box center [588, 183] width 13 height 13
click at [321, 82] on div "Catalog Register Work SearchWithCriteria3126794a-38b4-44f9-9d0c-ff2f9f1ca1a7 Wo…" at bounding box center [885, 758] width 1364 height 1438
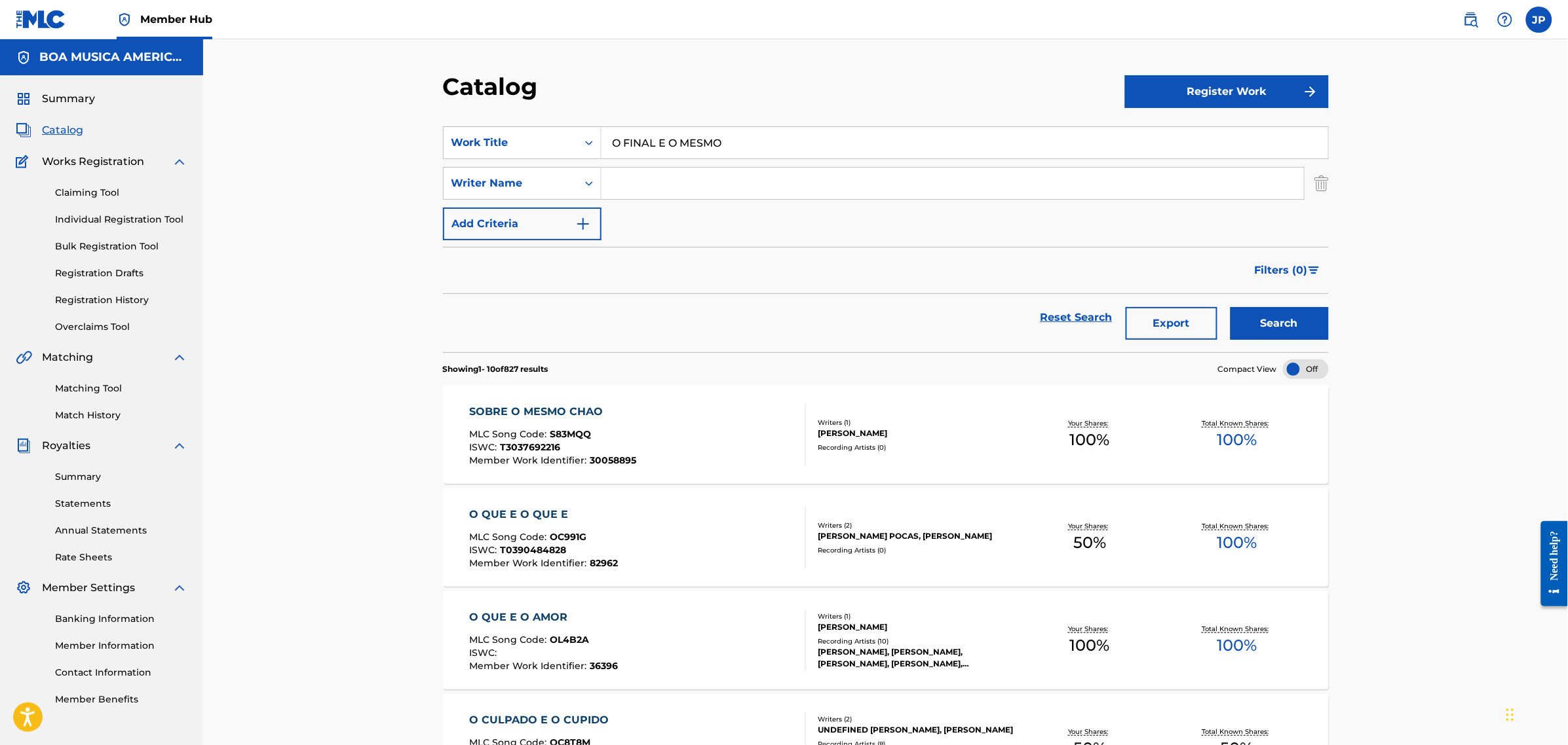
click at [698, 182] on input "Search Form" at bounding box center [952, 184] width 702 height 32
click at [638, 182] on input "[PERSON_NAME]" at bounding box center [952, 184] width 702 height 32
type input "[PERSON_NAME]"
click at [1262, 298] on div "Search" at bounding box center [1276, 318] width 105 height 47
click at [1279, 325] on button "Search" at bounding box center [1279, 323] width 98 height 33
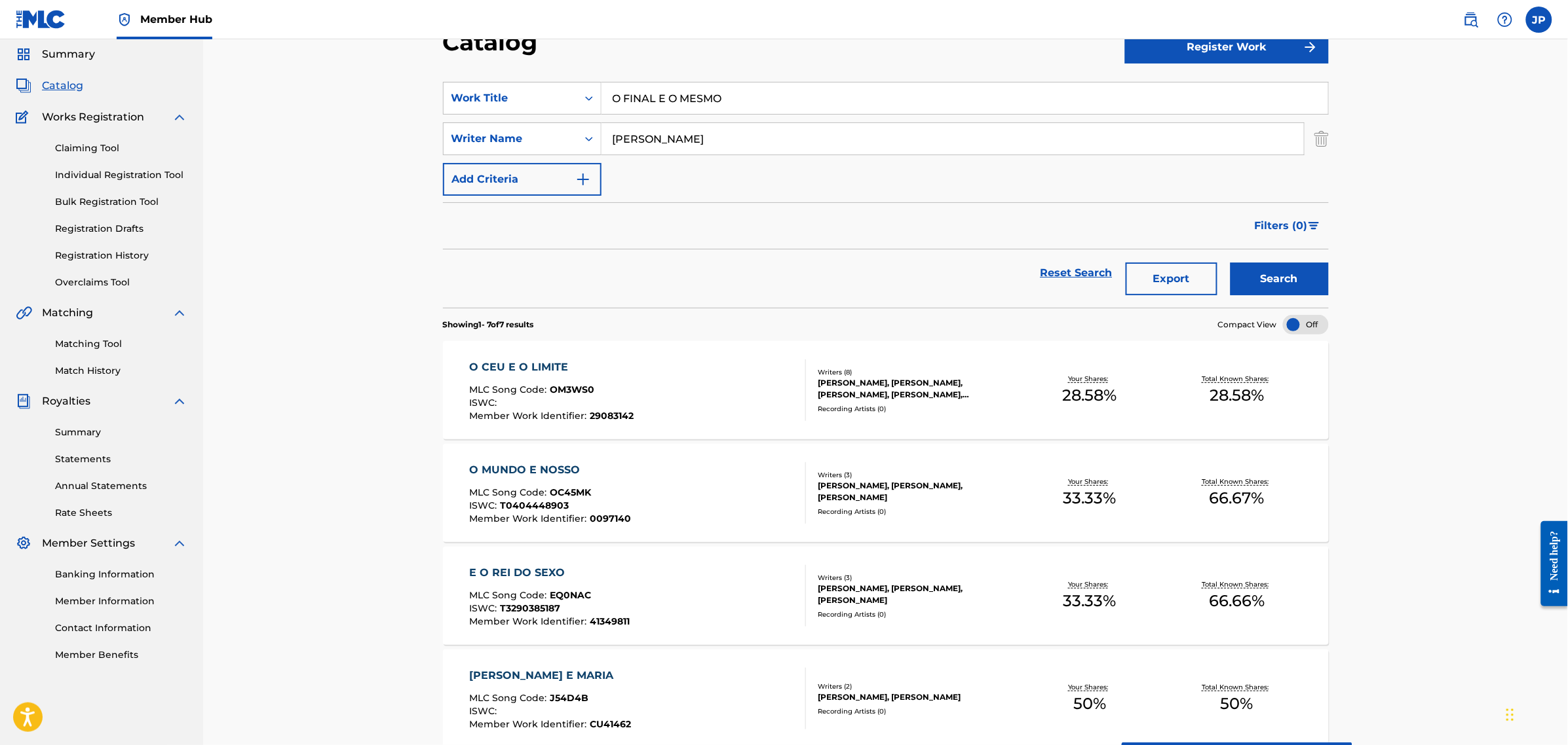
scroll to position [0, 0]
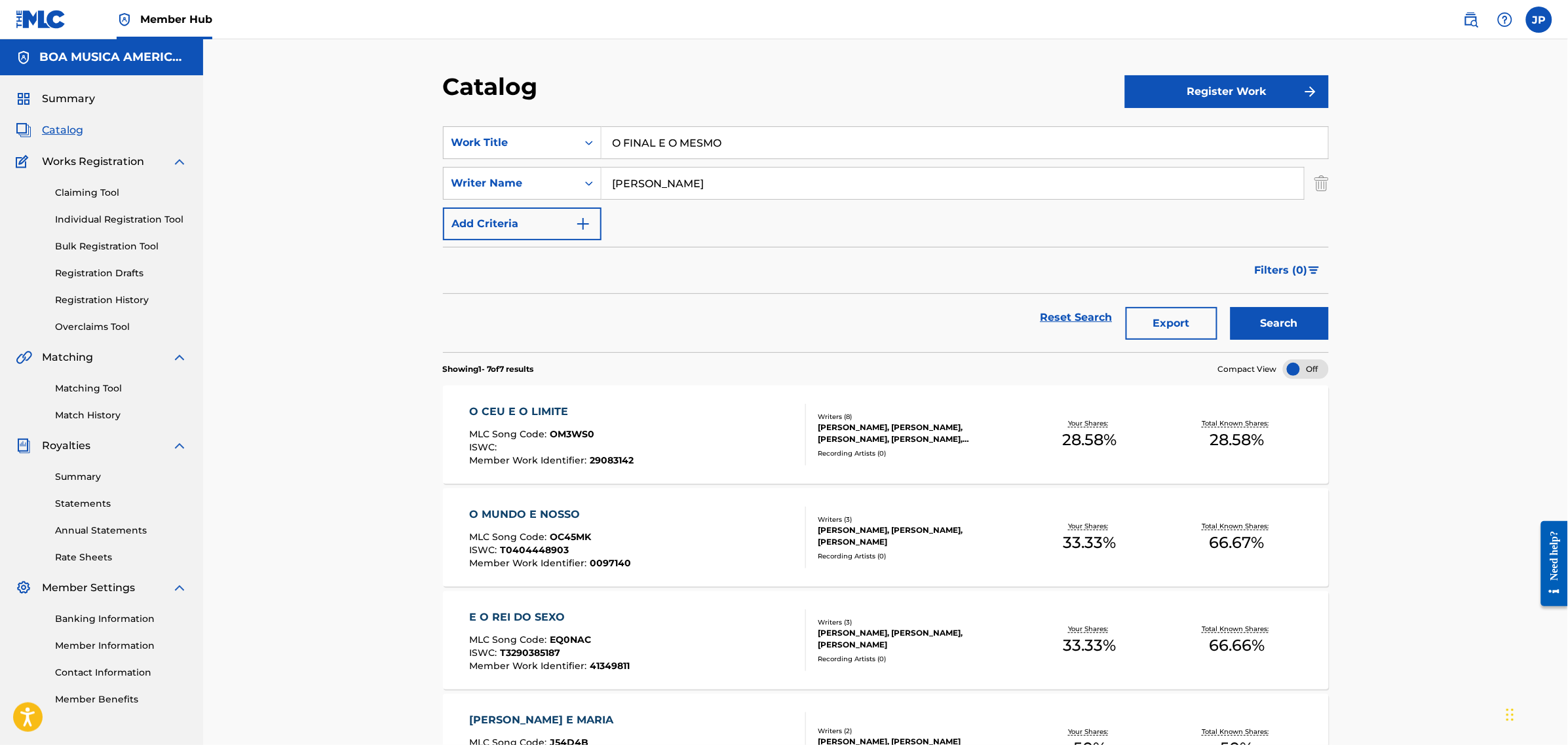
drag, startPoint x: 675, startPoint y: 144, endPoint x: 577, endPoint y: 162, distance: 99.6
click at [590, 148] on div "SearchWithCriteria3126794a-38b4-44f9-9d0c-ff2f9f1ca1a7 Work Title O FINAL E O M…" at bounding box center [886, 142] width 886 height 33
click at [1287, 329] on button "Search" at bounding box center [1279, 323] width 98 height 33
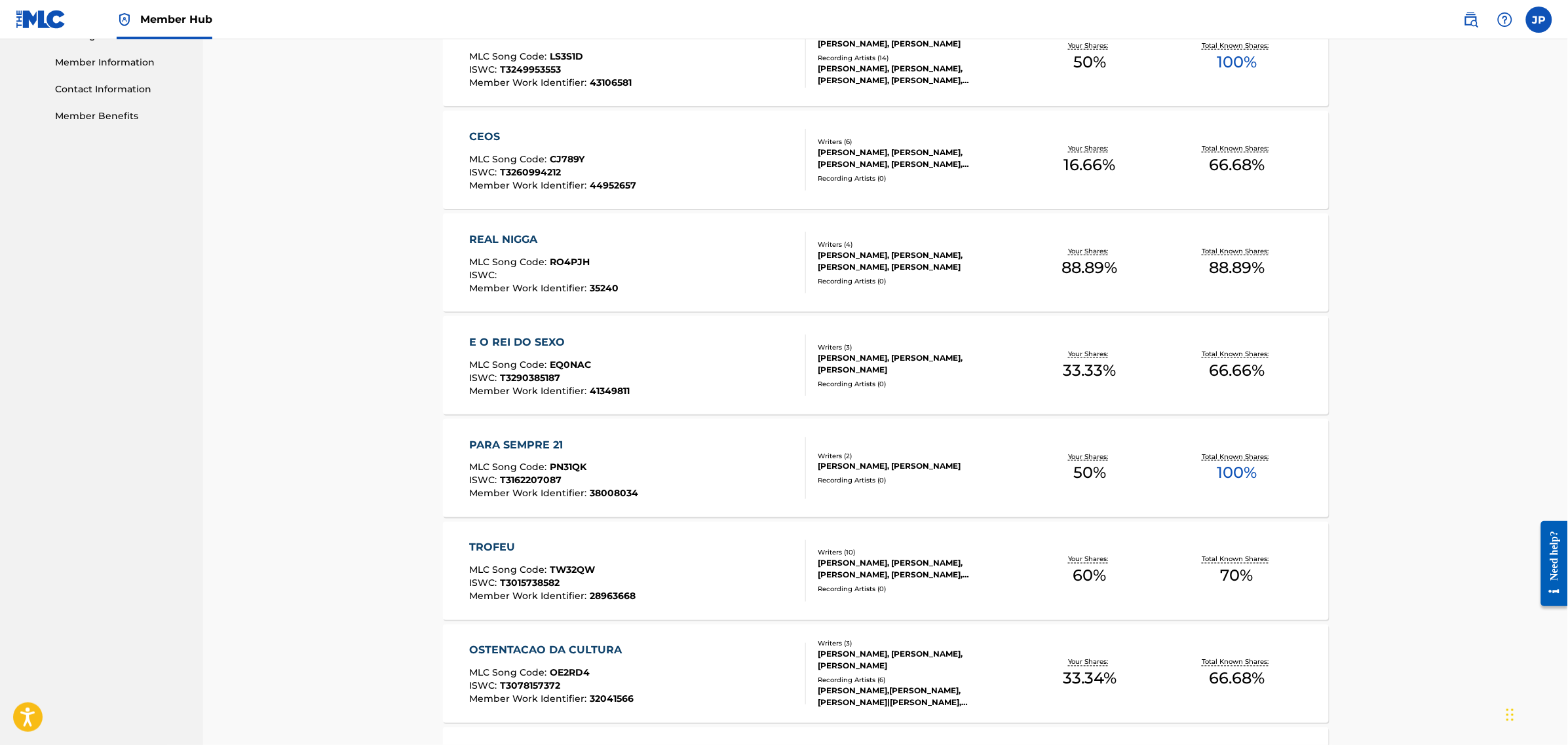
scroll to position [793, 0]
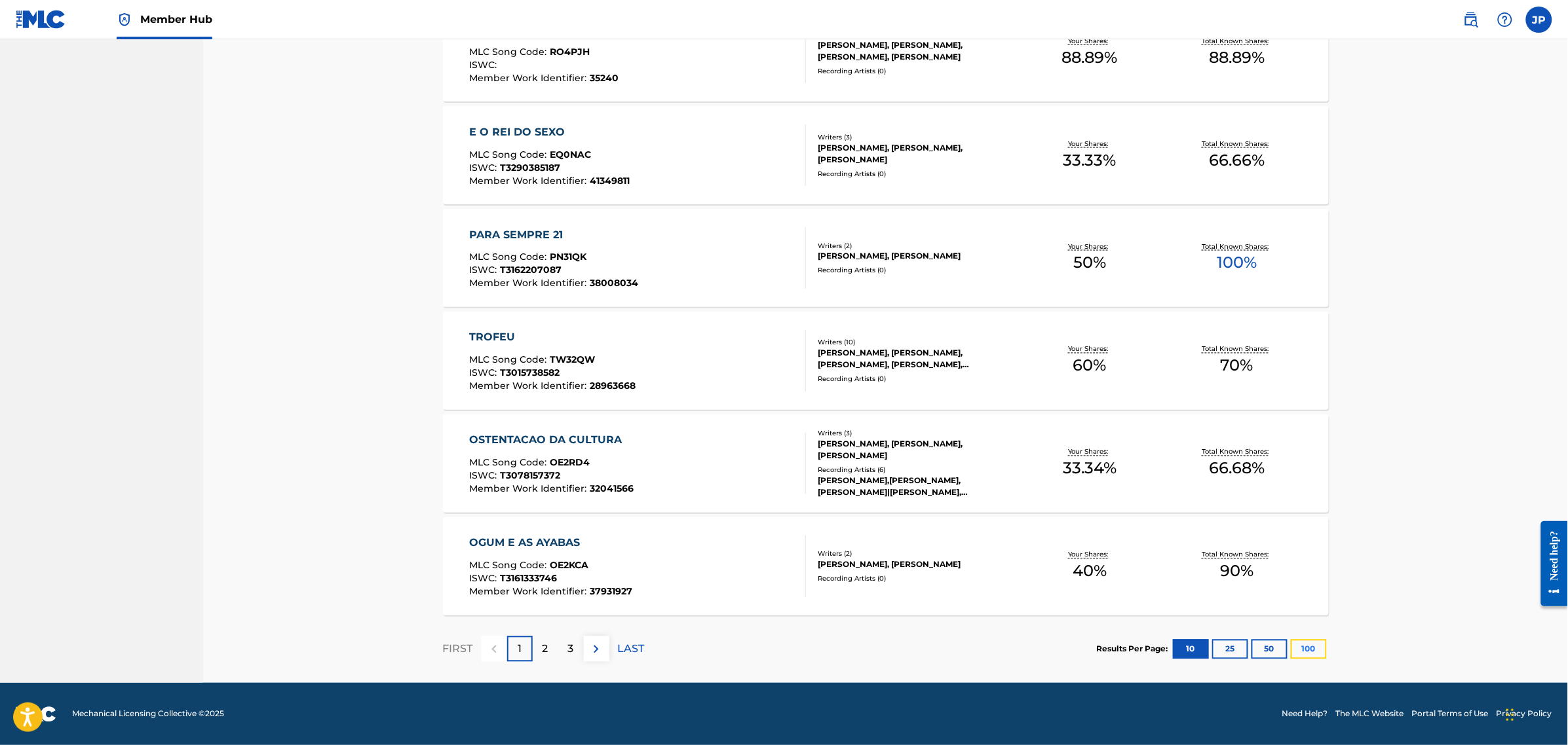
click at [1322, 651] on button "100" at bounding box center [1309, 649] width 36 height 20
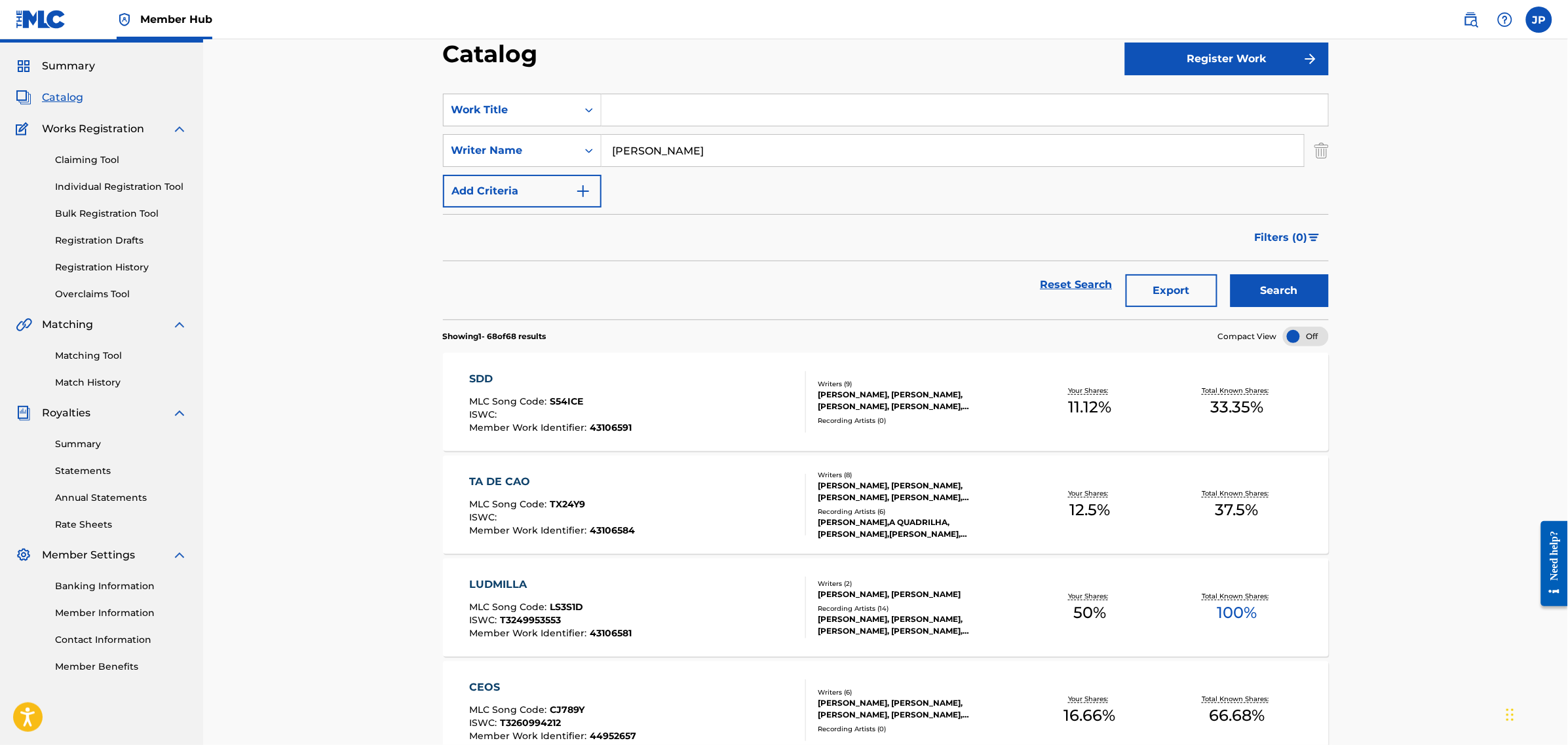
scroll to position [0, 0]
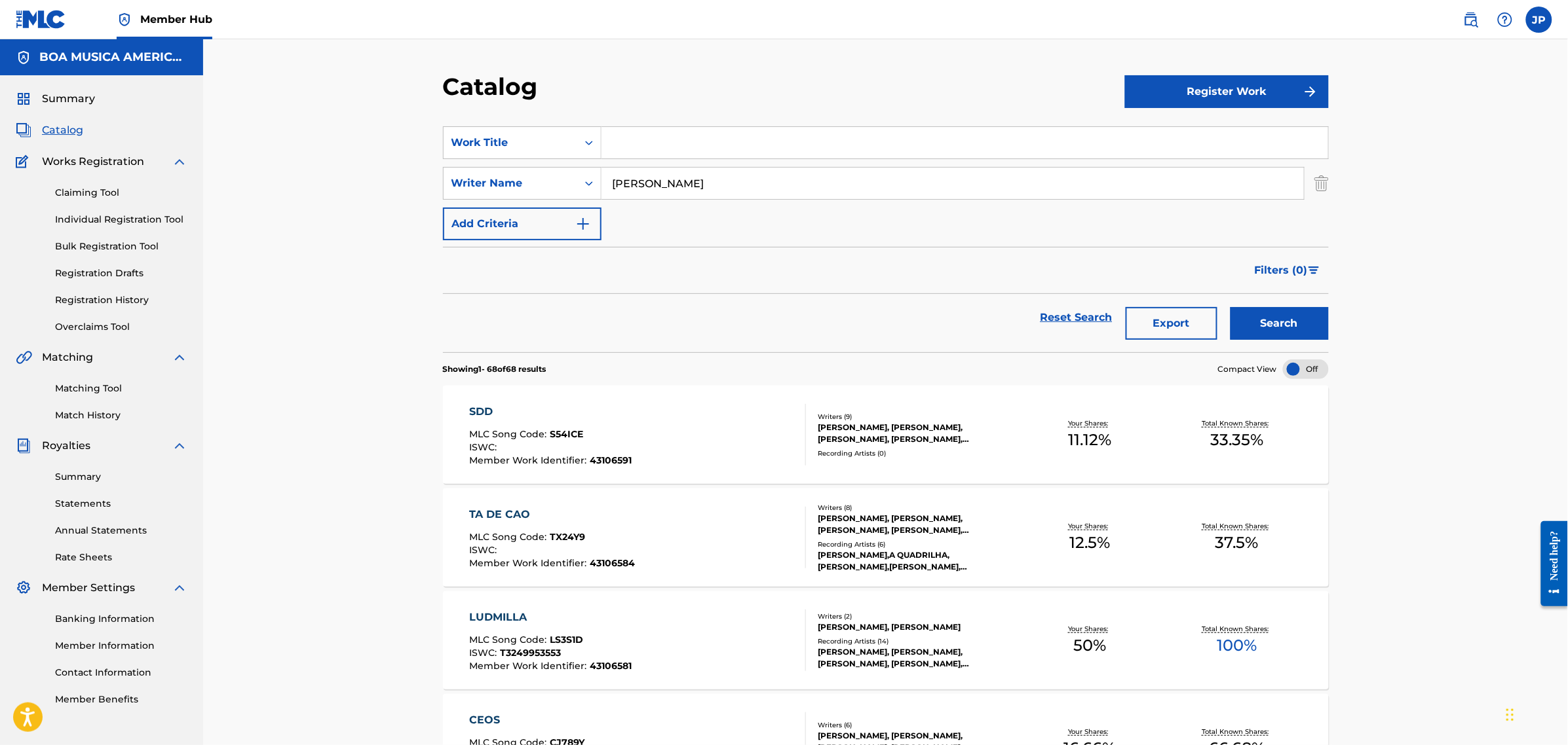
click at [705, 126] on div "Search Form" at bounding box center [965, 142] width 728 height 33
click at [710, 134] on input "Search Form" at bounding box center [964, 143] width 727 height 32
paste input "NEGUIN"
click at [571, 191] on div "SearchWithCriteria3126794a-38b4-44f9-9d0c-ff2f9f1ca1a7 Work Title NEGUIN cores …" at bounding box center [886, 183] width 886 height 114
click at [785, 174] on div "cores valores finado neguin" at bounding box center [865, 172] width 529 height 24
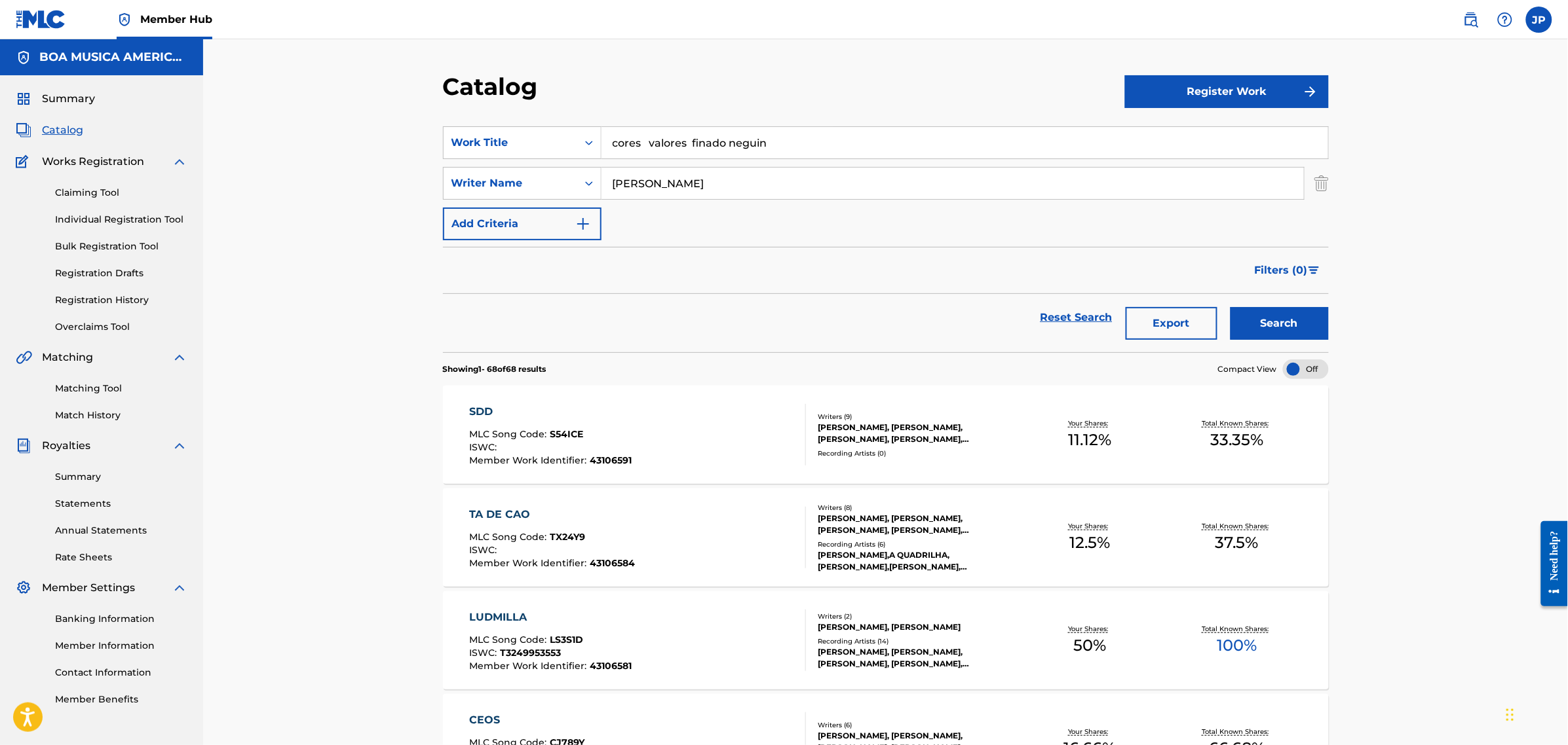
click at [809, 157] on input "cores valores finado neguin" at bounding box center [964, 143] width 727 height 32
drag, startPoint x: 800, startPoint y: 139, endPoint x: 479, endPoint y: 135, distance: 321.0
click at [456, 132] on div "SearchWithCriteria3126794a-38b4-44f9-9d0c-ff2f9f1ca1a7 Work Title cores valores…" at bounding box center [886, 142] width 886 height 33
paste input "NEGUIN"
type input "NEGUIN"
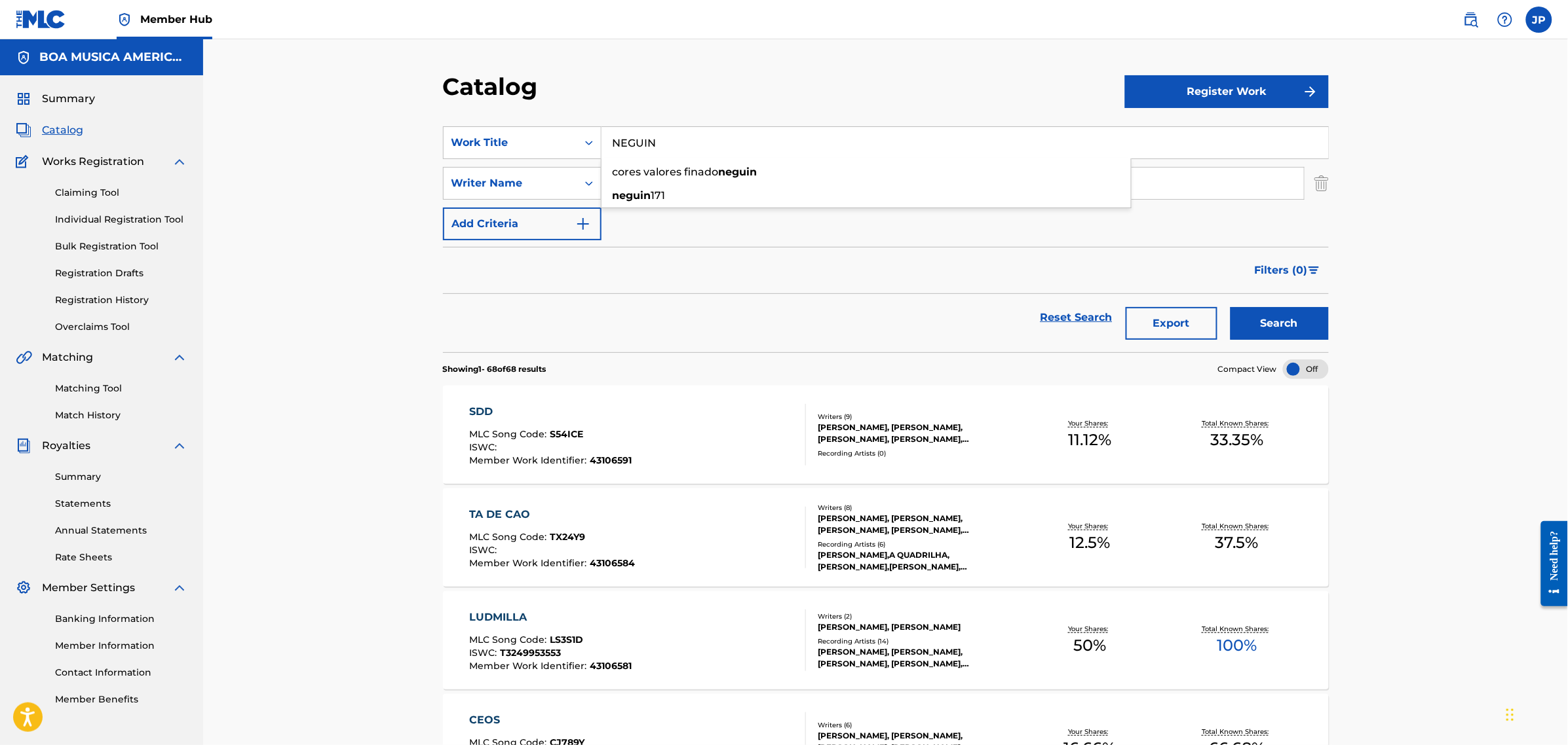
click at [740, 290] on div "Filters ( 0 )" at bounding box center [886, 271] width 886 height 47
drag, startPoint x: 524, startPoint y: 179, endPoint x: 528, endPoint y: 189, distance: 10.8
click at [482, 177] on div "SearchWithCriteria2cb97509-1a55-439f-ace9-0e8c71f8aa3d Writer Name [PERSON_NAME]" at bounding box center [886, 183] width 886 height 33
click at [1286, 305] on div "Search" at bounding box center [1276, 318] width 105 height 47
click at [1291, 315] on button "Search" at bounding box center [1279, 323] width 98 height 33
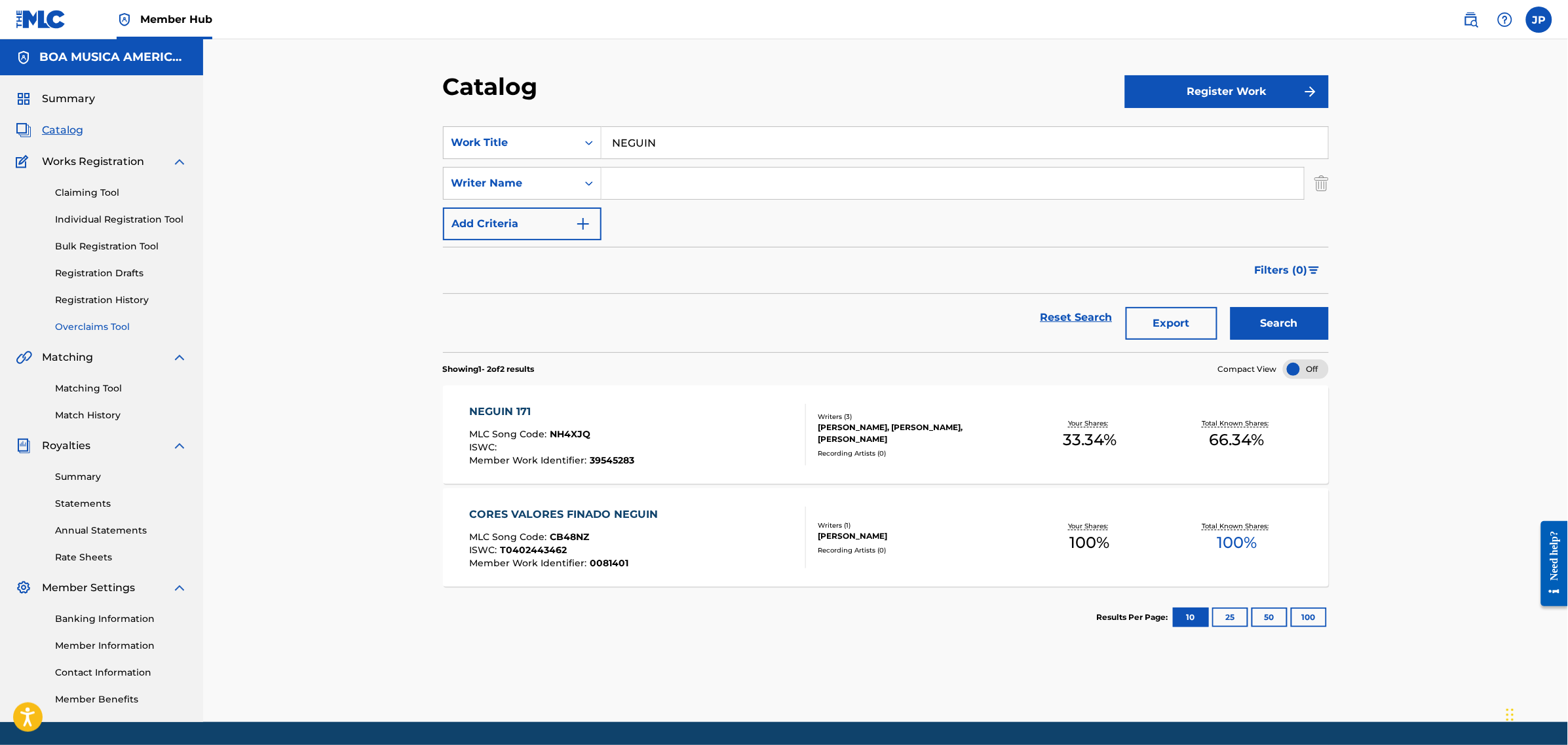
click at [97, 331] on link "Overclaims Tool" at bounding box center [122, 327] width 132 height 14
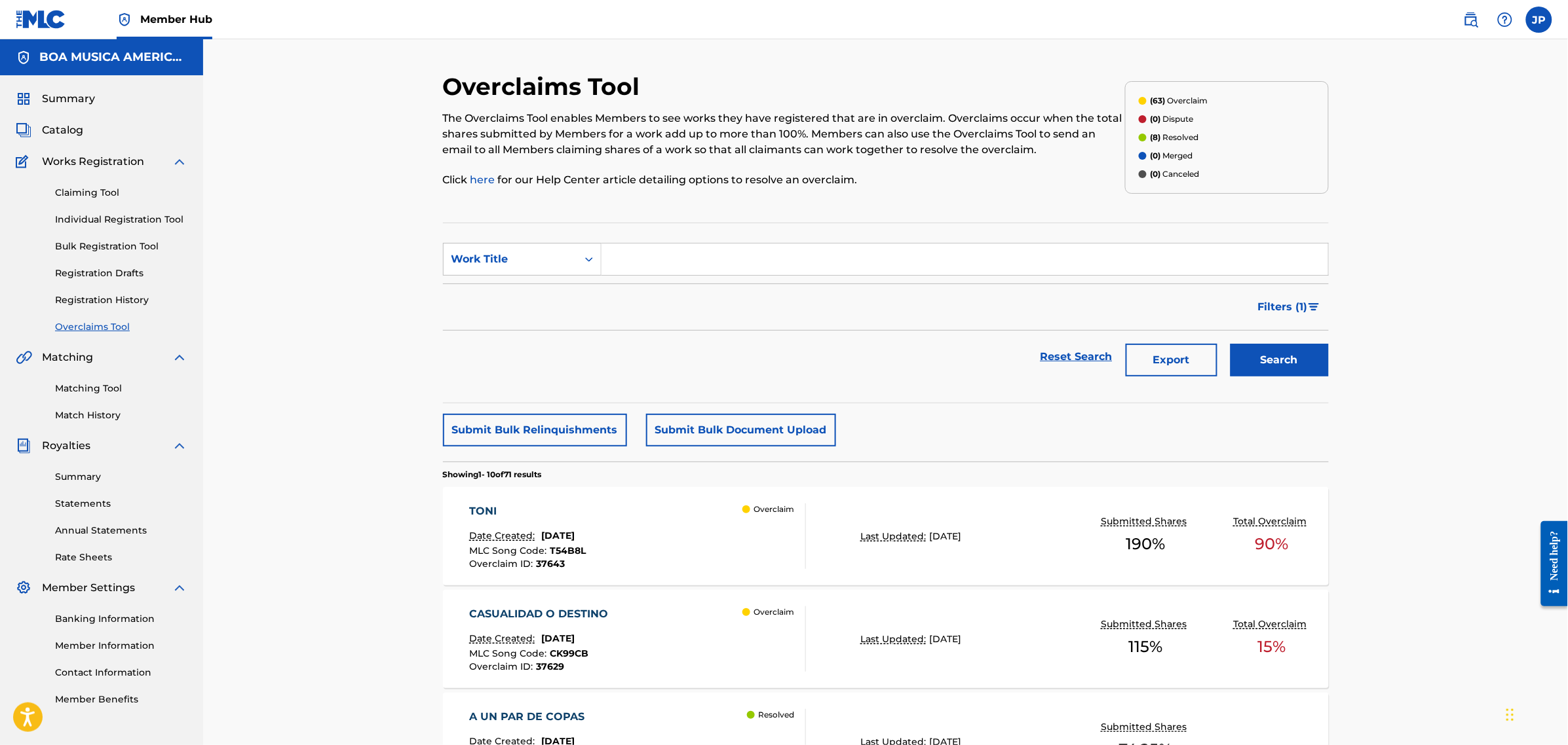
drag, startPoint x: 691, startPoint y: 261, endPoint x: 743, endPoint y: 264, distance: 52.1
click at [692, 262] on input "Search Form" at bounding box center [964, 260] width 727 height 32
paste input "NEGUIN"
type input "NEGUIN"
click at [1287, 359] on button "Search" at bounding box center [1279, 360] width 98 height 33
